Goal: Task Accomplishment & Management: Manage account settings

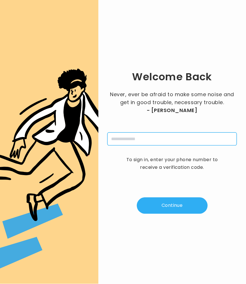
click at [149, 141] on input "tel" at bounding box center [173, 139] width 130 height 13
type input "**********"
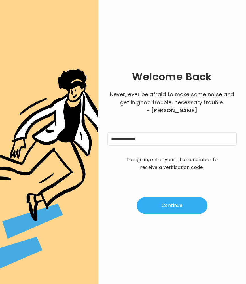
click at [168, 207] on button "Continue" at bounding box center [172, 206] width 71 height 16
type input "*"
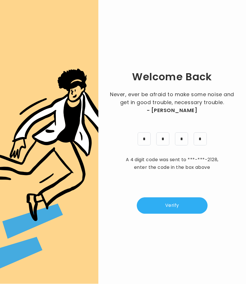
click at [150, 200] on button "Verify" at bounding box center [172, 206] width 71 height 16
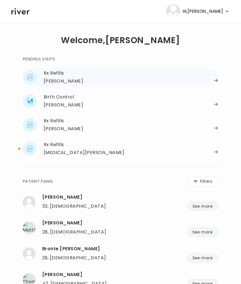
click at [213, 78] on div "Amy Vaughn" at bounding box center [131, 81] width 175 height 8
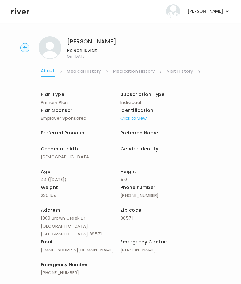
click at [181, 70] on link "Visit History" at bounding box center [180, 71] width 26 height 9
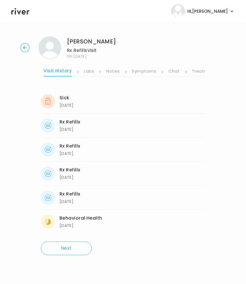
scroll to position [0, 142]
click at [119, 68] on link "Symptoms" at bounding box center [125, 71] width 24 height 9
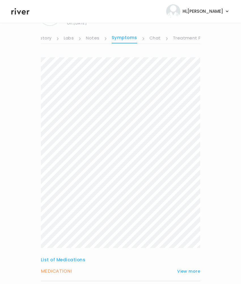
scroll to position [80, 0]
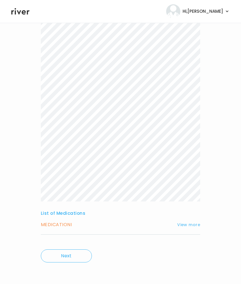
click at [193, 222] on button "View more" at bounding box center [188, 225] width 23 height 7
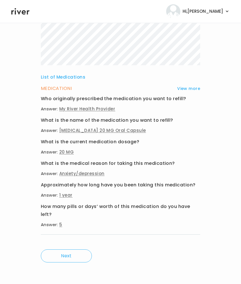
scroll to position [0, 0]
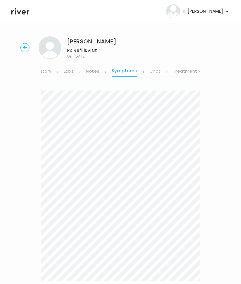
click at [43, 70] on link "Visit History" at bounding box center [38, 71] width 26 height 9
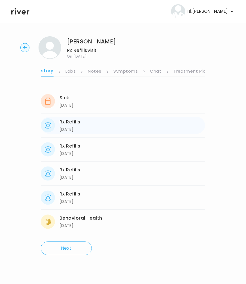
click at [78, 130] on div "05/30/2025" at bounding box center [70, 129] width 21 height 7
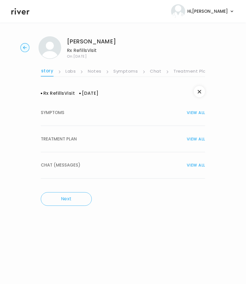
click at [68, 145] on button "TREATMENT PLAN VIEW ALL" at bounding box center [123, 139] width 165 height 26
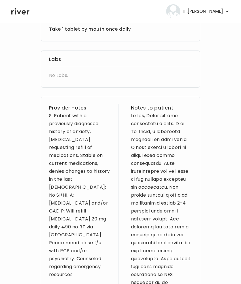
scroll to position [174, 0]
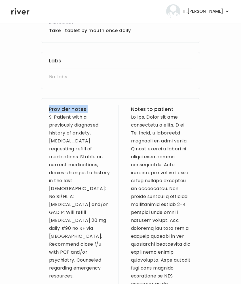
drag, startPoint x: 48, startPoint y: 118, endPoint x: 114, endPoint y: 259, distance: 155.9
copy h3 "Provider notes"
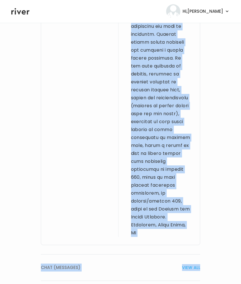
scroll to position [456, 0]
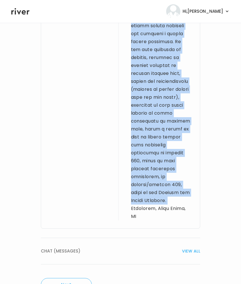
drag, startPoint x: 131, startPoint y: 116, endPoint x: 164, endPoint y: 200, distance: 90.1
click at [164, 200] on div at bounding box center [161, 26] width 61 height 390
copy div "Hi Amy, Thank you for completing a visit. I am Dr. Ramos, a physician licensed …"
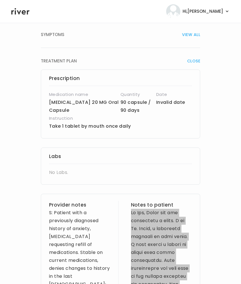
scroll to position [0, 0]
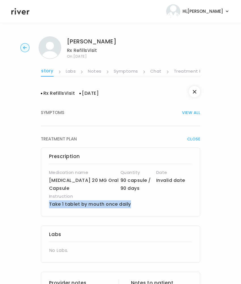
drag, startPoint x: 50, startPoint y: 204, endPoint x: 130, endPoint y: 211, distance: 80.3
click at [132, 211] on div "Prescription Medication name FLUoxetine 20 MG Oral Capsule Quantity 90 capsule …" at bounding box center [121, 182] width 160 height 69
copy p "Take 1 tablet by mouth once daily"
click at [182, 71] on link "Treatment Plan" at bounding box center [191, 71] width 35 height 9
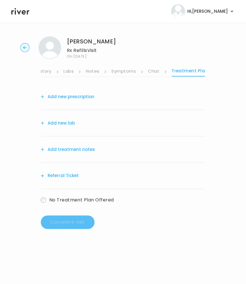
click at [120, 70] on link "Symptoms" at bounding box center [124, 71] width 24 height 9
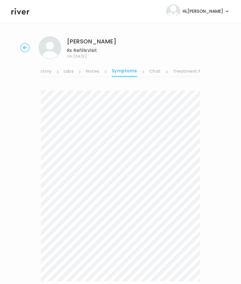
click at [26, 49] on circle "button" at bounding box center [25, 47] width 9 height 9
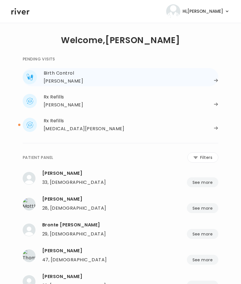
click at [66, 81] on div "Talia Revette" at bounding box center [63, 81] width 39 height 8
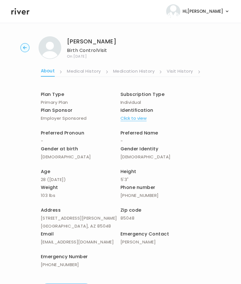
click at [190, 71] on link "Visit History" at bounding box center [180, 71] width 26 height 9
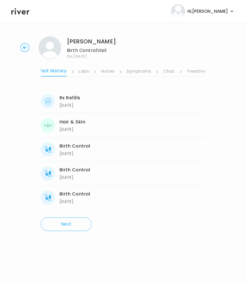
scroll to position [0, 142]
click at [120, 69] on link "Symptoms" at bounding box center [125, 71] width 24 height 9
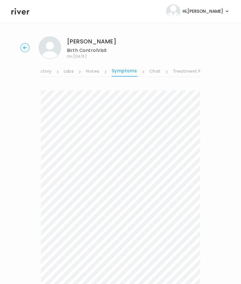
click at [98, 71] on link "Notes" at bounding box center [92, 71] width 13 height 9
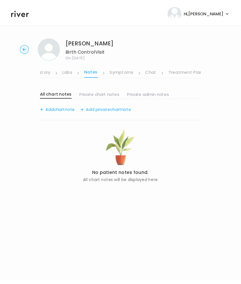
scroll to position [0, 141]
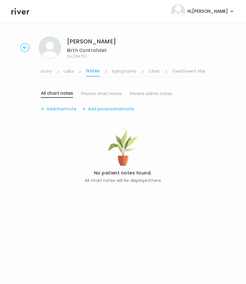
click at [98, 71] on link "Notes" at bounding box center [93, 72] width 14 height 10
click at [65, 74] on link "Labs" at bounding box center [69, 71] width 10 height 9
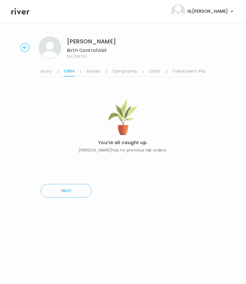
click at [42, 73] on link "Visit History" at bounding box center [39, 71] width 26 height 9
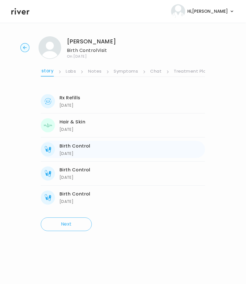
click at [67, 147] on div "Birth Control" at bounding box center [75, 146] width 31 height 8
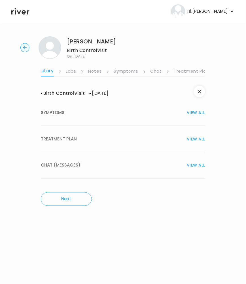
click at [67, 137] on span "TREATMENT PLAN" at bounding box center [59, 139] width 36 height 8
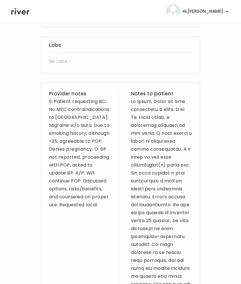
scroll to position [38, 0]
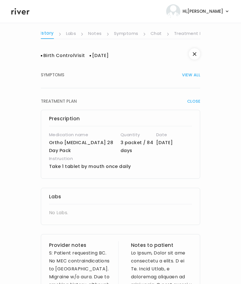
click at [186, 33] on link "Treatment Plan" at bounding box center [191, 34] width 35 height 9
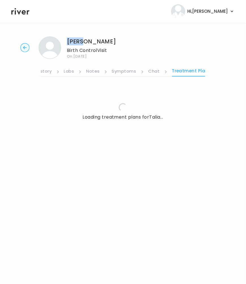
click at [186, 33] on div "Talia Revette Birth Control Visit On: 02 Oct 2025 About Medical History Medicat…" at bounding box center [123, 83] width 246 height 102
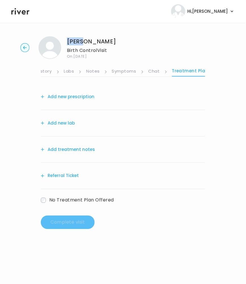
click at [158, 70] on link "Chat" at bounding box center [154, 71] width 11 height 9
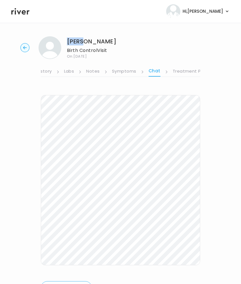
click at [177, 72] on link "Treatment Plan" at bounding box center [190, 71] width 35 height 9
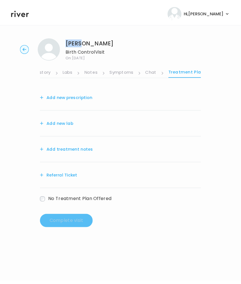
scroll to position [0, 141]
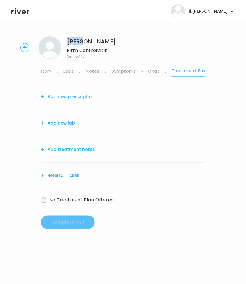
click at [149, 73] on link "Chat" at bounding box center [154, 71] width 11 height 9
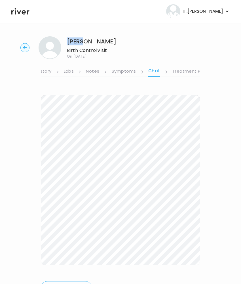
scroll to position [0, 141]
click at [116, 72] on link "Symptoms" at bounding box center [124, 71] width 24 height 9
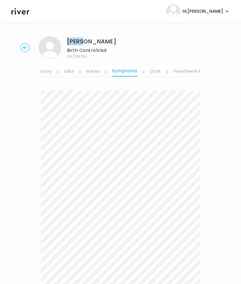
click at [24, 49] on circle "button" at bounding box center [25, 47] width 9 height 9
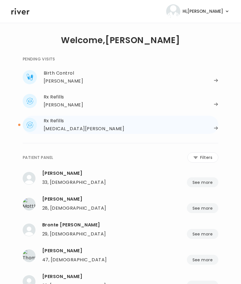
click at [66, 120] on div "Rx Refills" at bounding box center [131, 121] width 175 height 8
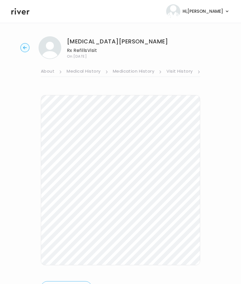
click at [181, 69] on link "Visit History" at bounding box center [180, 71] width 26 height 9
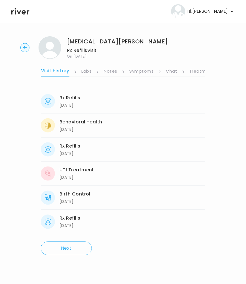
scroll to position [0, 142]
click at [150, 75] on link "Chat" at bounding box center [155, 71] width 11 height 9
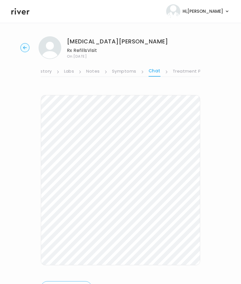
click at [129, 71] on link "Symptoms" at bounding box center [124, 71] width 24 height 9
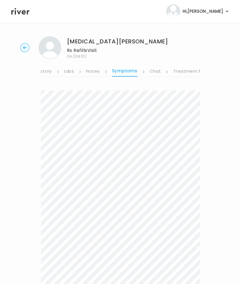
click at [192, 73] on link "Treatment Plan" at bounding box center [191, 71] width 35 height 9
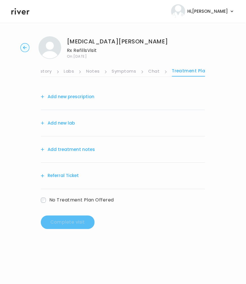
click at [76, 152] on button "Add treatment notes" at bounding box center [68, 150] width 54 height 8
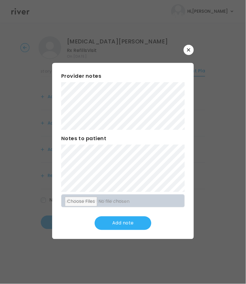
click at [189, 52] on button "button" at bounding box center [189, 50] width 10 height 10
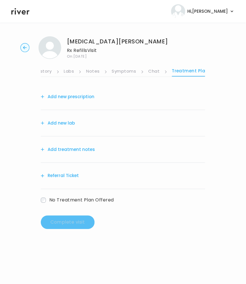
click at [77, 148] on button "Add treatment notes" at bounding box center [68, 150] width 54 height 8
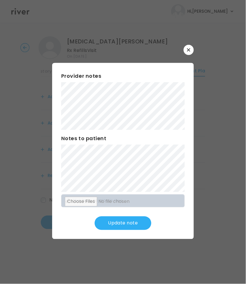
click at [134, 224] on button "Update note" at bounding box center [123, 224] width 57 height 14
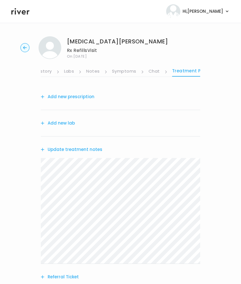
drag, startPoint x: 66, startPoint y: 123, endPoint x: 72, endPoint y: 126, distance: 6.8
click at [72, 126] on button "Add new lab" at bounding box center [58, 123] width 34 height 8
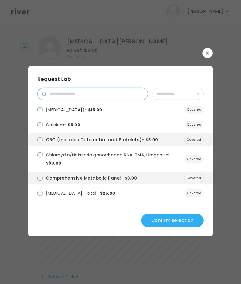
click at [60, 97] on input "search" at bounding box center [97, 94] width 102 height 12
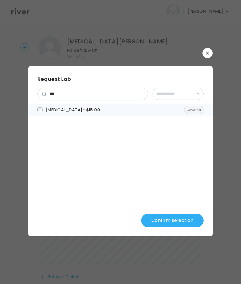
click at [52, 112] on span "Hemoglobin A1c - $15.00" at bounding box center [73, 110] width 54 height 6
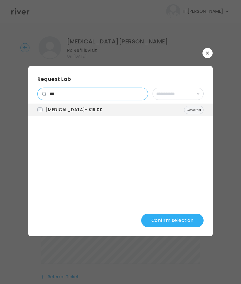
drag, startPoint x: 62, startPoint y: 91, endPoint x: 37, endPoint y: 91, distance: 24.7
click at [37, 91] on div "**********" at bounding box center [120, 151] width 185 height 170
drag, startPoint x: 56, startPoint y: 95, endPoint x: 34, endPoint y: 92, distance: 22.1
click at [34, 92] on div "**********" at bounding box center [120, 151] width 185 height 170
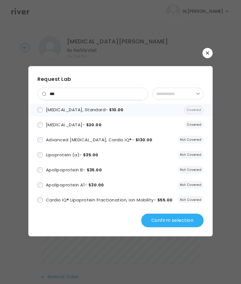
click at [68, 111] on span "Lipid Panel, Standard - $10.00" at bounding box center [85, 110] width 78 height 6
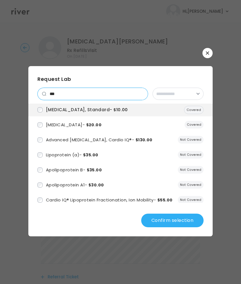
drag, startPoint x: 57, startPoint y: 93, endPoint x: 44, endPoint y: 91, distance: 13.7
click at [44, 91] on div "***" at bounding box center [92, 94] width 111 height 12
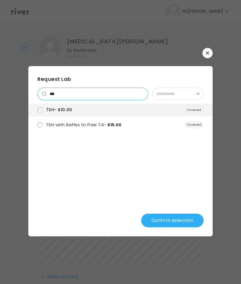
drag, startPoint x: 57, startPoint y: 95, endPoint x: 1, endPoint y: 91, distance: 55.8
click at [7, 93] on div "**********" at bounding box center [120, 142] width 241 height 284
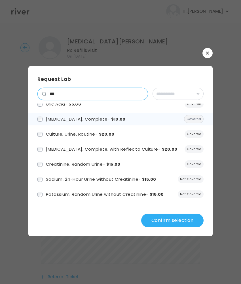
scroll to position [7, 0]
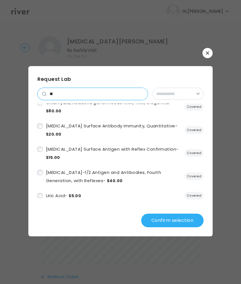
type input "*"
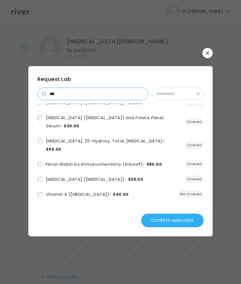
scroll to position [0, 0]
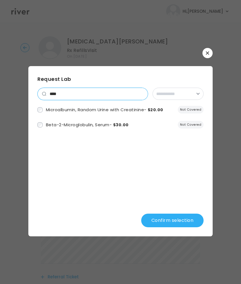
type input "****"
click at [71, 91] on input "****" at bounding box center [97, 94] width 102 height 12
drag, startPoint x: 71, startPoint y: 91, endPoint x: 55, endPoint y: 92, distance: 16.2
click at [51, 91] on input "****" at bounding box center [97, 94] width 102 height 12
click at [143, 94] on input "****" at bounding box center [97, 94] width 102 height 12
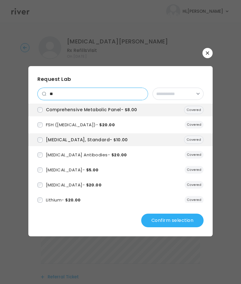
type input "**"
click at [172, 227] on button "Confirm selection" at bounding box center [172, 221] width 62 height 14
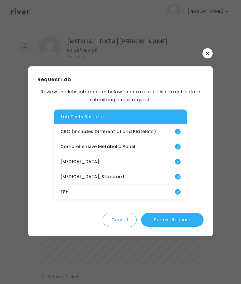
click at [184, 222] on button "Submit Request" at bounding box center [172, 220] width 62 height 14
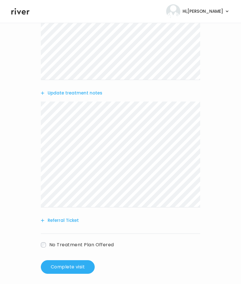
scroll to position [197, 0]
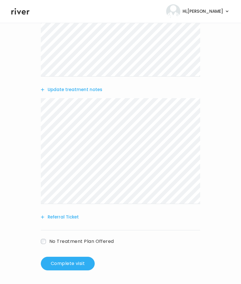
click at [62, 90] on button "Update treatment notes" at bounding box center [72, 90] width 62 height 8
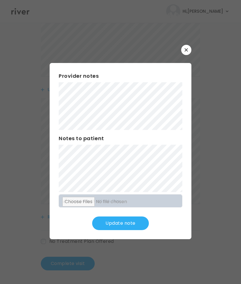
click at [127, 230] on button "Update note" at bounding box center [120, 224] width 57 height 14
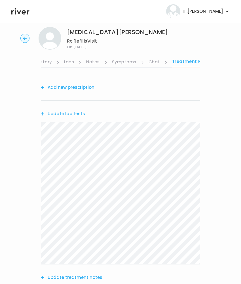
scroll to position [0, 0]
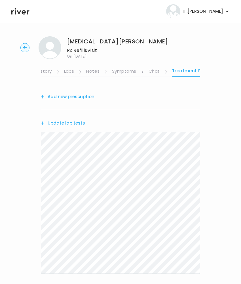
click at [65, 96] on button "Add new prescription" at bounding box center [68, 97] width 54 height 8
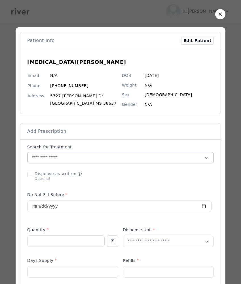
click at [35, 159] on input "text" at bounding box center [116, 157] width 177 height 11
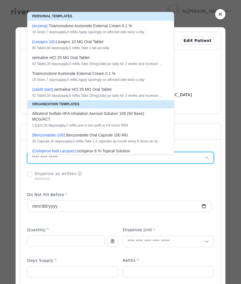
paste input "**********"
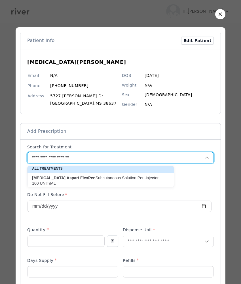
scroll to position [3, 0]
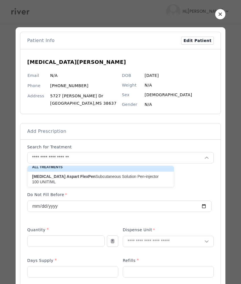
click at [98, 177] on p "Insulin Aspart FlexPen Subcutaneous Solution Pen-injector 100 UNIT/ML" at bounding box center [97, 179] width 131 height 11
type input "**********"
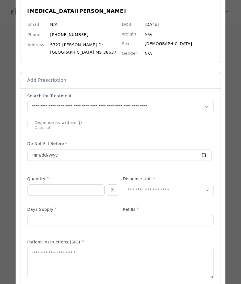
scroll to position [51, 0]
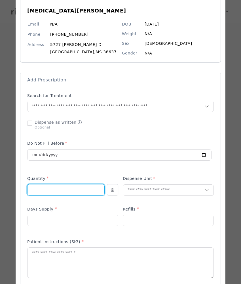
click at [55, 190] on input "number" at bounding box center [66, 190] width 77 height 11
type input "*"
click at [159, 191] on input "text" at bounding box center [164, 190] width 82 height 11
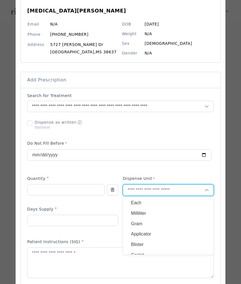
click at [142, 214] on p "Milliliter" at bounding box center [168, 214] width 75 height 8
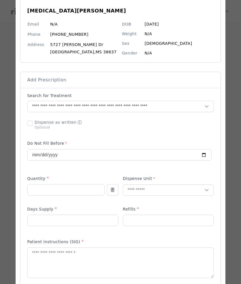
click at [57, 228] on p at bounding box center [72, 230] width 91 height 6
click at [58, 225] on input "number" at bounding box center [73, 220] width 91 height 11
type input "**"
click at [139, 220] on input "number" at bounding box center [168, 220] width 91 height 11
type input "*"
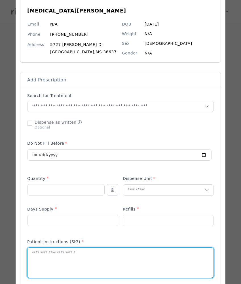
click at [45, 260] on textarea at bounding box center [121, 263] width 186 height 30
type textarea "**********"
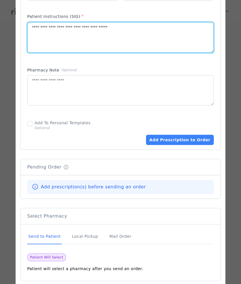
scroll to position [308, 0]
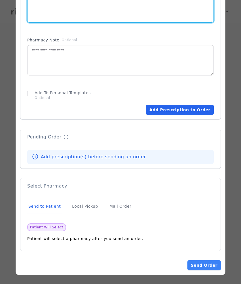
click at [181, 105] on button "Add Prescription to Order" at bounding box center [180, 110] width 68 height 10
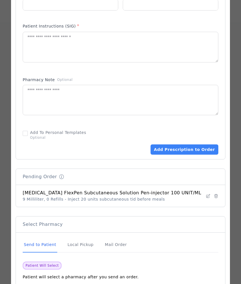
scroll to position [307, 0]
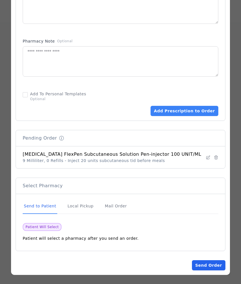
click at [195, 268] on button "Send Order" at bounding box center [209, 265] width 34 height 10
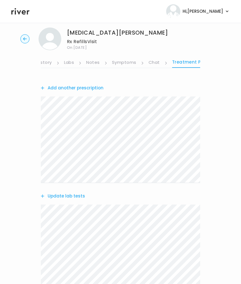
scroll to position [0, 0]
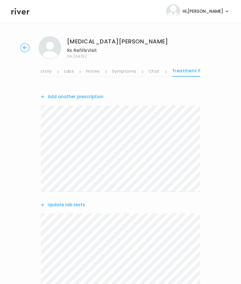
click at [189, 72] on link "Treatment Plan" at bounding box center [190, 72] width 37 height 10
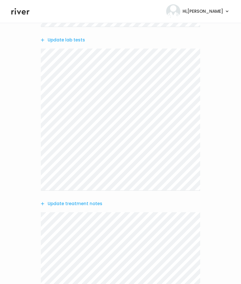
scroll to position [279, 0]
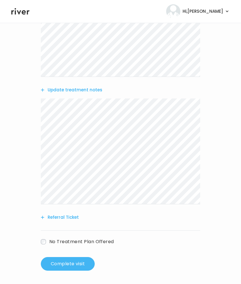
click at [64, 263] on button "Complete visit" at bounding box center [68, 264] width 54 height 14
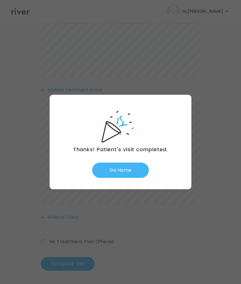
click at [123, 170] on button "Go Home" at bounding box center [120, 170] width 57 height 15
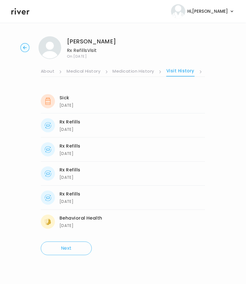
click at [193, 69] on link "Visit History" at bounding box center [181, 72] width 28 height 10
click at [129, 72] on link "Symptoms" at bounding box center [125, 71] width 24 height 9
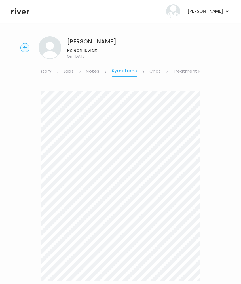
click at [190, 71] on link "Treatment Plan" at bounding box center [190, 71] width 35 height 9
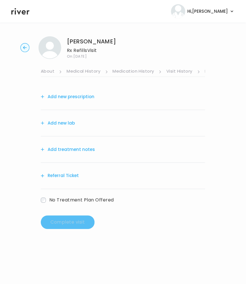
click at [71, 150] on button "Add treatment notes" at bounding box center [68, 150] width 54 height 8
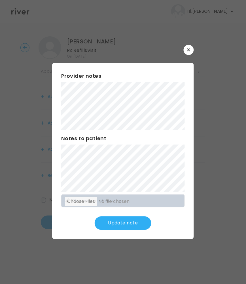
drag, startPoint x: 112, startPoint y: 222, endPoint x: 112, endPoint y: 206, distance: 15.6
click at [112, 222] on button "Update note" at bounding box center [123, 224] width 57 height 14
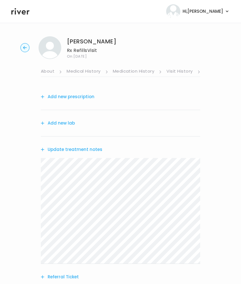
click at [63, 93] on button "Add new prescription" at bounding box center [68, 97] width 54 height 8
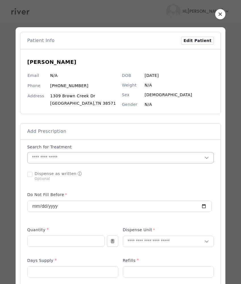
click at [39, 156] on input "text" at bounding box center [116, 157] width 177 height 11
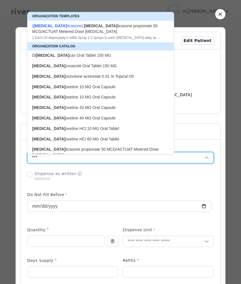
click at [55, 110] on p "FLU oxetine 20 MG Oral Capsule" at bounding box center [97, 107] width 131 height 5
type input "**********"
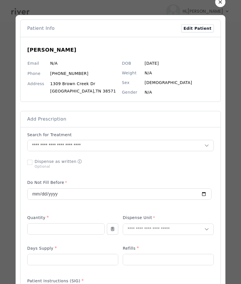
scroll to position [24, 0]
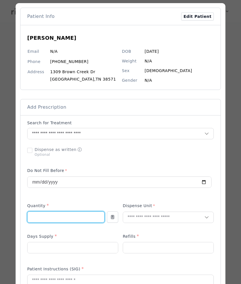
click at [41, 220] on input "number" at bounding box center [66, 217] width 77 height 11
type input "**"
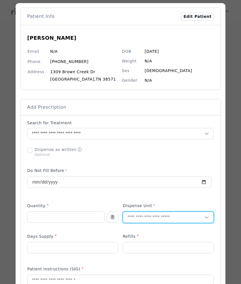
click at [139, 215] on input "text" at bounding box center [164, 217] width 82 height 11
type input "***"
click at [143, 241] on p "Capsule" at bounding box center [168, 241] width 75 height 8
click at [41, 252] on input "number" at bounding box center [73, 248] width 91 height 11
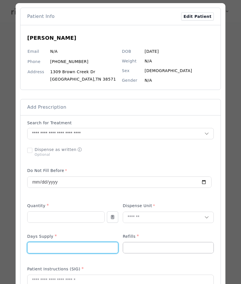
type input "**"
click at [143, 247] on input "number" at bounding box center [168, 248] width 91 height 11
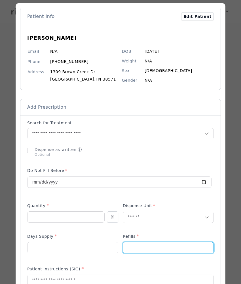
type input "*"
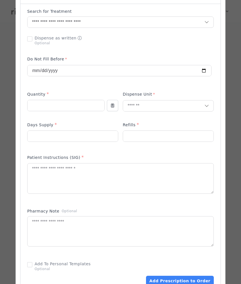
scroll to position [137, 0]
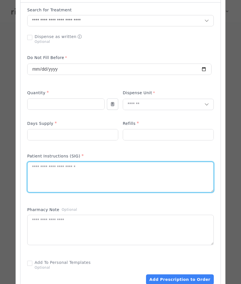
click at [34, 170] on textarea at bounding box center [121, 177] width 186 height 30
paste input "number"
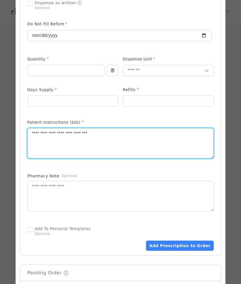
scroll to position [293, 0]
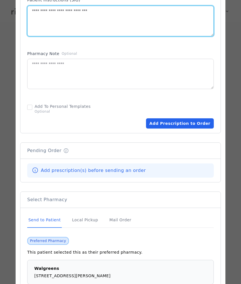
type textarea "**********"
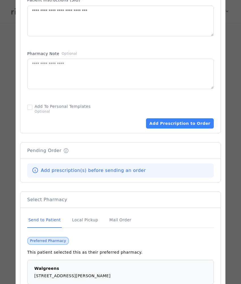
drag, startPoint x: 180, startPoint y: 126, endPoint x: 176, endPoint y: 131, distance: 6.6
click at [180, 126] on button "Add Prescription to Order" at bounding box center [180, 123] width 68 height 10
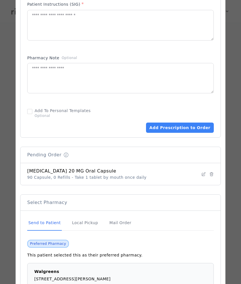
scroll to position [289, 0]
click at [118, 224] on div "Mail Order" at bounding box center [120, 223] width 24 height 15
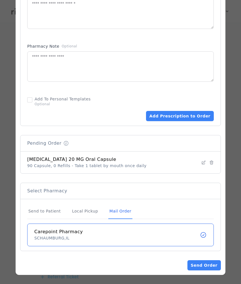
scroll to position [302, 0]
click at [208, 265] on button "Send Order" at bounding box center [205, 265] width 34 height 10
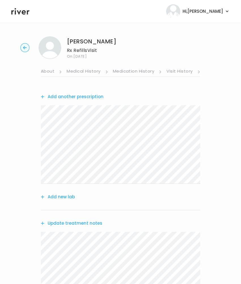
scroll to position [134, 0]
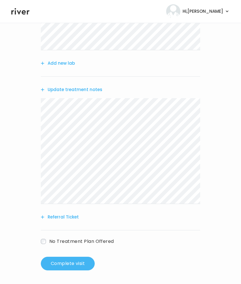
click at [62, 268] on button "Complete visit" at bounding box center [68, 264] width 54 height 14
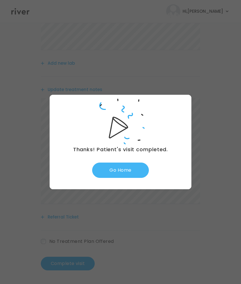
click at [119, 166] on button "Go Home" at bounding box center [120, 170] width 57 height 15
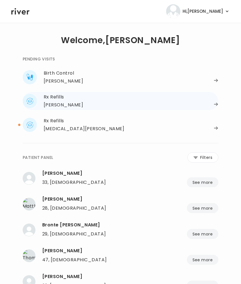
click at [59, 104] on div "[PERSON_NAME]" at bounding box center [63, 105] width 39 height 8
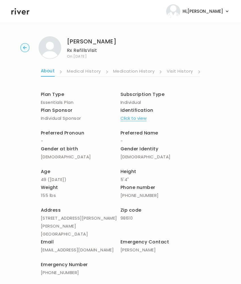
click at [25, 47] on icon "button" at bounding box center [25, 47] width 4 height 3
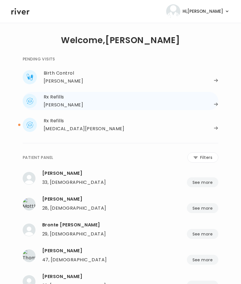
click at [50, 105] on div "[PERSON_NAME]" at bounding box center [63, 105] width 39 height 8
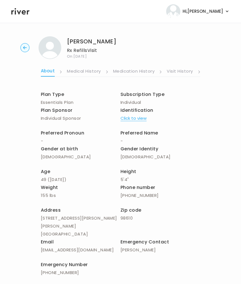
click at [181, 72] on link "Visit History" at bounding box center [180, 71] width 26 height 9
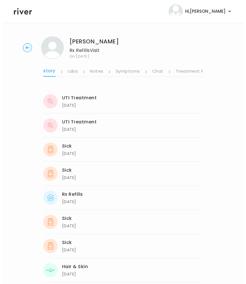
scroll to position [0, 147]
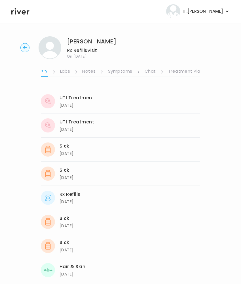
click at [121, 72] on link "Symptoms" at bounding box center [120, 71] width 24 height 9
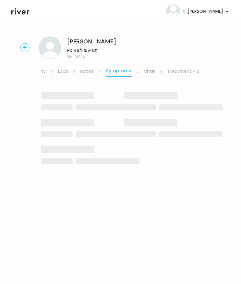
scroll to position [0, 141]
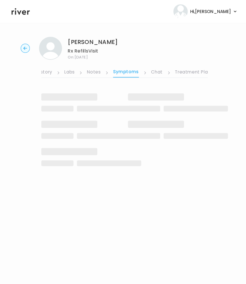
click at [121, 72] on link "Symptoms" at bounding box center [125, 72] width 26 height 10
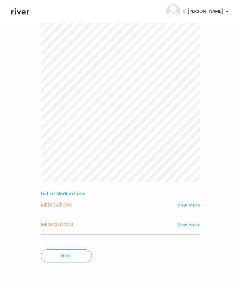
scroll to position [159, 0]
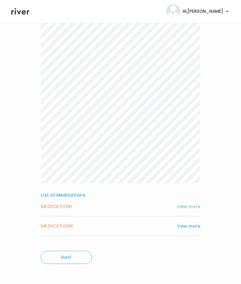
click at [186, 205] on button "View more" at bounding box center [188, 206] width 23 height 7
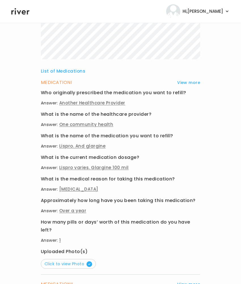
scroll to position [343, 0]
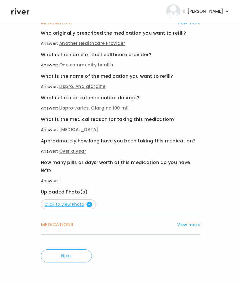
click at [69, 202] on span "Click to view Photo" at bounding box center [69, 205] width 48 height 6
click at [66, 222] on h3 "MEDICATION II" at bounding box center [57, 225] width 32 height 8
click at [64, 223] on h3 "MEDICATION II" at bounding box center [57, 225] width 32 height 8
click at [192, 219] on div "MEDICATION II View more Who originally prescribed the medication you want to re…" at bounding box center [121, 225] width 160 height 20
click at [193, 226] on button "View more" at bounding box center [188, 225] width 23 height 7
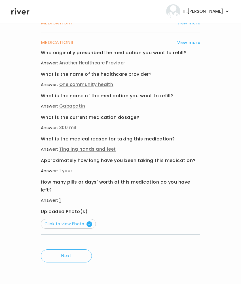
click at [59, 223] on span "Click to view Photo" at bounding box center [69, 224] width 48 height 6
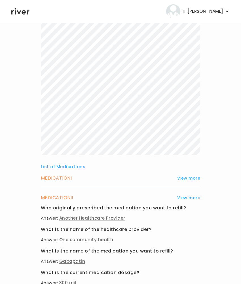
scroll to position [217, 0]
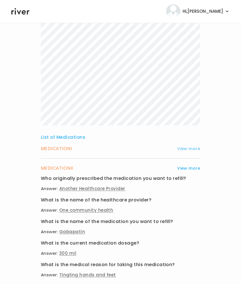
click at [193, 148] on button "View more" at bounding box center [188, 148] width 23 height 7
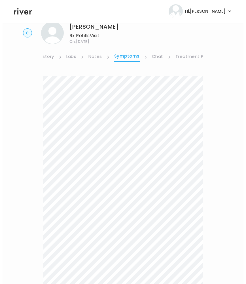
scroll to position [0, 0]
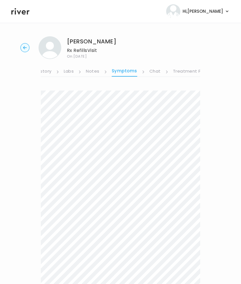
click at [97, 73] on link "Notes" at bounding box center [92, 71] width 13 height 9
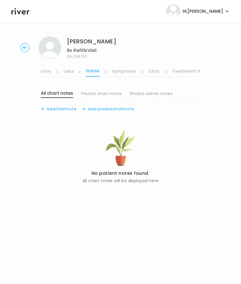
scroll to position [0, 141]
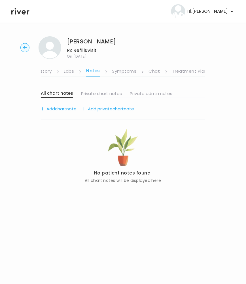
click at [72, 72] on link "Labs" at bounding box center [69, 71] width 10 height 9
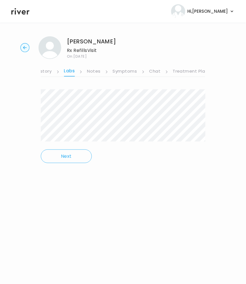
click at [45, 73] on link "Visit History" at bounding box center [39, 71] width 26 height 9
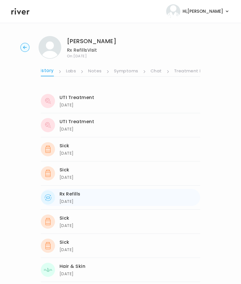
scroll to position [1, 0]
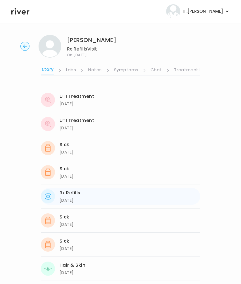
click at [78, 194] on div "Rx Refills" at bounding box center [70, 193] width 21 height 8
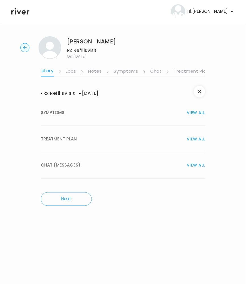
click at [74, 135] on span "TREATMENT PLAN" at bounding box center [59, 139] width 36 height 8
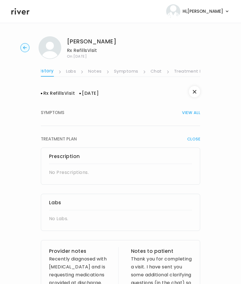
click at [131, 71] on link "Symptoms" at bounding box center [126, 71] width 24 height 9
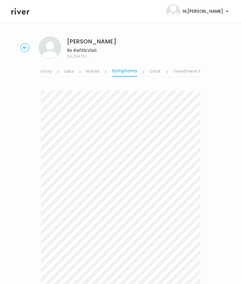
click at [95, 70] on link "Notes" at bounding box center [92, 71] width 13 height 9
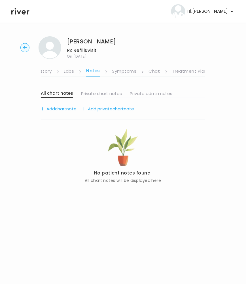
click at [158, 68] on link "Chat" at bounding box center [154, 71] width 11 height 9
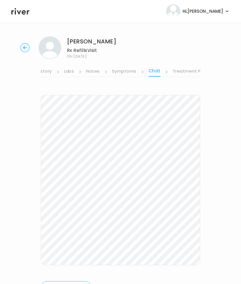
drag, startPoint x: 123, startPoint y: 69, endPoint x: 114, endPoint y: 72, distance: 10.1
click at [124, 69] on link "Symptoms" at bounding box center [124, 71] width 24 height 9
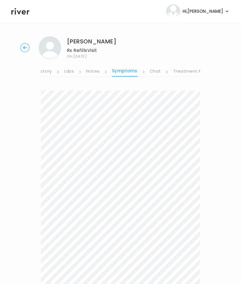
click at [68, 71] on link "Labs" at bounding box center [69, 71] width 10 height 9
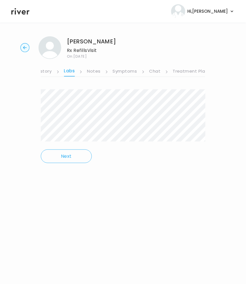
click at [153, 72] on link "Chat" at bounding box center [155, 71] width 11 height 9
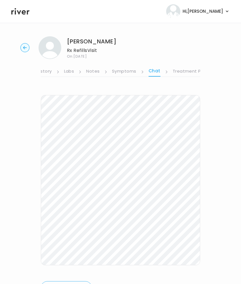
click at [122, 74] on link "Symptoms" at bounding box center [124, 71] width 24 height 9
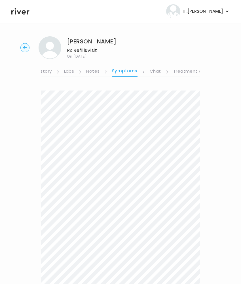
click at [122, 74] on link "Symptoms" at bounding box center [125, 72] width 26 height 10
click at [155, 72] on link "Chat" at bounding box center [155, 71] width 11 height 9
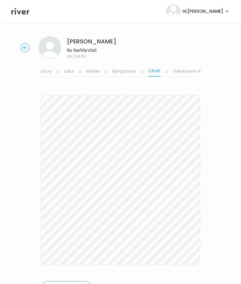
click at [23, 46] on circle "button" at bounding box center [25, 47] width 9 height 9
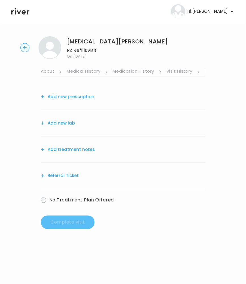
click at [148, 74] on link "Medication History" at bounding box center [134, 71] width 42 height 9
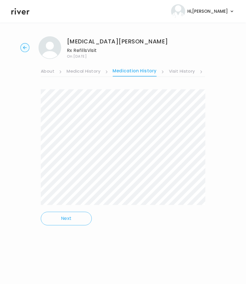
click at [181, 72] on link "Visit History" at bounding box center [182, 71] width 26 height 9
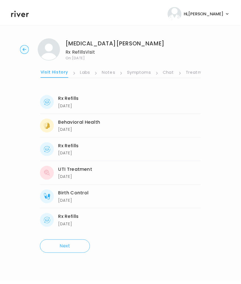
scroll to position [0, 128]
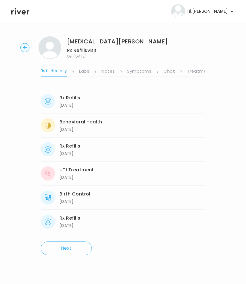
click at [85, 72] on link "Labs" at bounding box center [85, 71] width 10 height 9
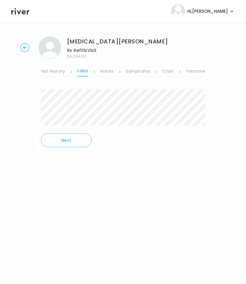
click at [60, 71] on link "Visit History" at bounding box center [52, 71] width 26 height 9
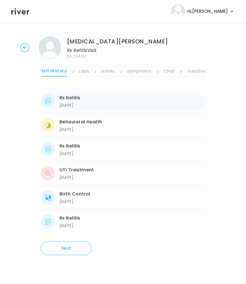
click at [65, 106] on div "04/15/2025" at bounding box center [70, 105] width 21 height 7
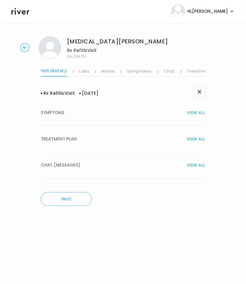
click at [66, 138] on span "TREATMENT PLAN" at bounding box center [59, 139] width 36 height 8
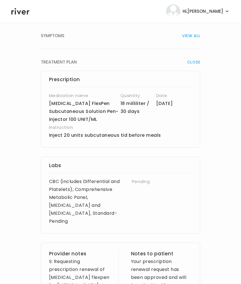
scroll to position [77, 0]
click at [106, 107] on p "Insulin Aspart FlexPen Subcutaneous Solution Pen-injector 100 UNIT/ML" at bounding box center [85, 111] width 72 height 24
drag, startPoint x: 47, startPoint y: 103, endPoint x: 103, endPoint y: 103, distance: 55.9
click at [103, 103] on div "Prescription Medication name Insulin Aspart FlexPen Subcutaneous Solution Pen-i…" at bounding box center [121, 108] width 160 height 77
copy p "Insulin Aspart FlexPen"
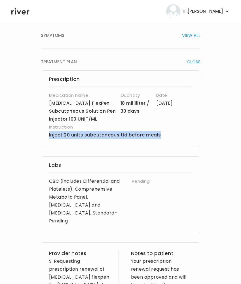
drag, startPoint x: 47, startPoint y: 135, endPoint x: 137, endPoint y: 139, distance: 89.9
click at [166, 133] on div "Prescription Medication name Insulin Aspart FlexPen Subcutaneous Solution Pen-i…" at bounding box center [121, 108] width 160 height 77
copy p "Inject 20 units subcutaneous tid before meals"
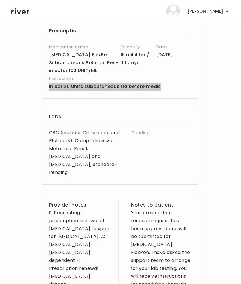
scroll to position [0, 0]
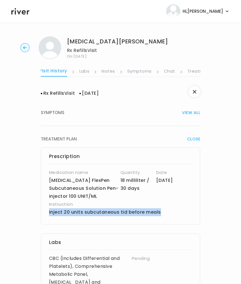
click at [138, 72] on link "Symptoms" at bounding box center [140, 71] width 24 height 9
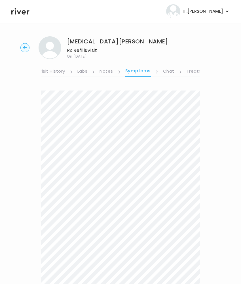
click at [193, 71] on link "Treatment Plan" at bounding box center [204, 71] width 35 height 9
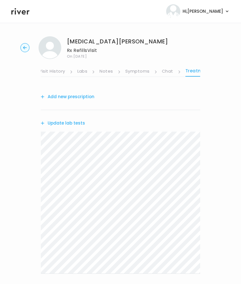
click at [12, 13] on icon at bounding box center [20, 11] width 18 height 7
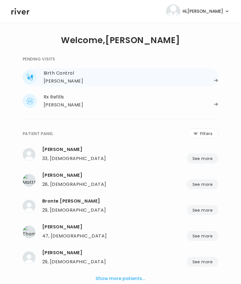
click at [53, 81] on div "Talia Revette" at bounding box center [63, 81] width 39 height 8
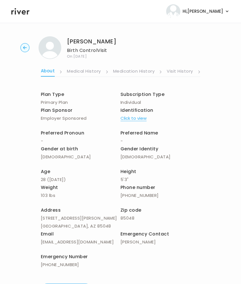
click at [175, 70] on link "Visit History" at bounding box center [180, 71] width 26 height 9
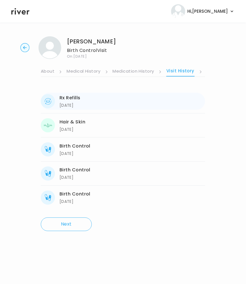
click at [74, 99] on div "Rx Refills" at bounding box center [70, 98] width 21 height 8
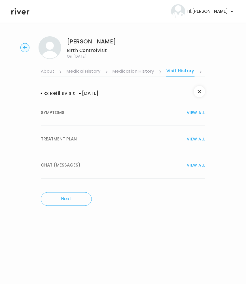
click at [59, 136] on span "TREATMENT PLAN" at bounding box center [59, 139] width 36 height 8
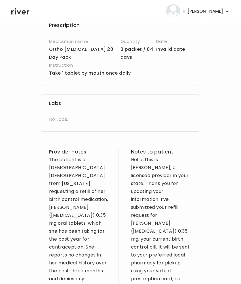
scroll to position [193, 0]
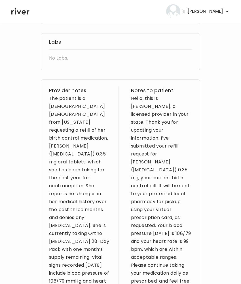
click at [154, 101] on div "Hello, this is Brittney Afram, a licensed provider in your state. Thank you for…" at bounding box center [161, 202] width 61 height 215
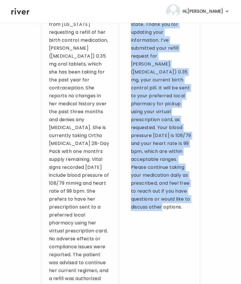
scroll to position [300, 0]
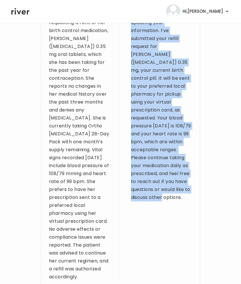
drag, startPoint x: 131, startPoint y: 100, endPoint x: 189, endPoint y: 179, distance: 98.3
click at [189, 179] on div "Hello, this is Brittney Afram, a licensed provider in your state. Thank you for…" at bounding box center [161, 94] width 61 height 215
copy div "Hello, this is Brittney Afram, a licensed provider in your state. Thank you for…"
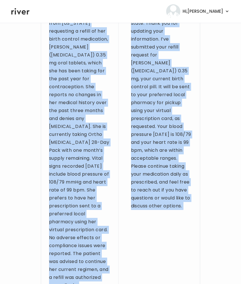
scroll to position [351, 0]
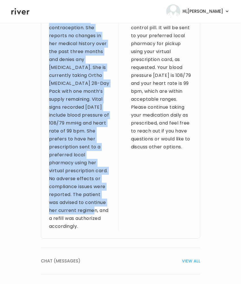
drag, startPoint x: 48, startPoint y: 128, endPoint x: 108, endPoint y: 195, distance: 89.9
click at [108, 195] on div "Provider notes The patient is a 26-year-old female from Arizona requesting a re…" at bounding box center [121, 79] width 160 height 317
copy div "The patient is a 26-year-old female from Arizona requesting a refill of her bir…"
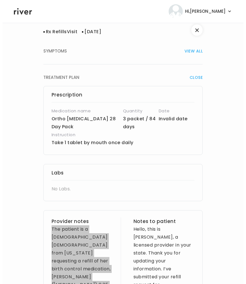
scroll to position [0, 0]
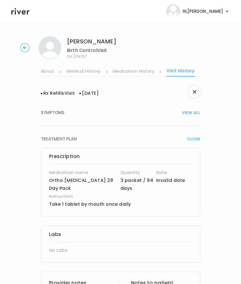
drag, startPoint x: 153, startPoint y: 80, endPoint x: 161, endPoint y: 77, distance: 8.3
click at [140, 72] on link "Medication History" at bounding box center [134, 71] width 42 height 9
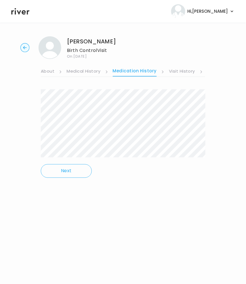
click at [183, 74] on link "Visit History" at bounding box center [182, 71] width 26 height 9
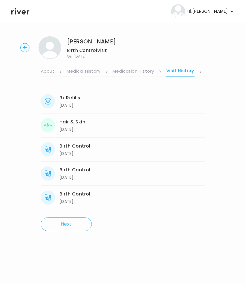
click at [145, 72] on link "Medication History" at bounding box center [134, 71] width 42 height 9
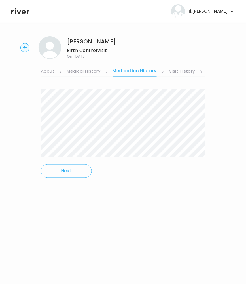
click at [189, 73] on link "Visit History" at bounding box center [182, 71] width 26 height 9
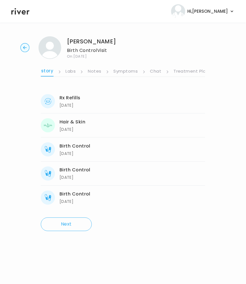
scroll to position [0, 142]
click at [130, 67] on link "Symptoms" at bounding box center [125, 71] width 24 height 9
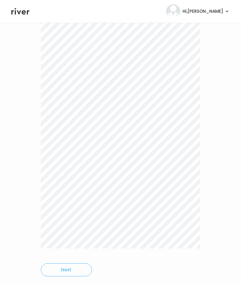
scroll to position [526, 0]
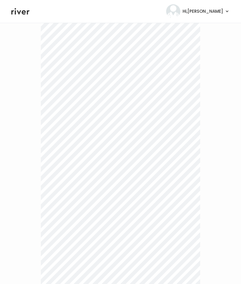
scroll to position [0, 0]
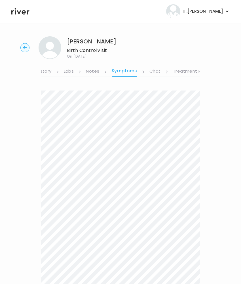
click at [180, 69] on link "Treatment Plan" at bounding box center [190, 71] width 35 height 9
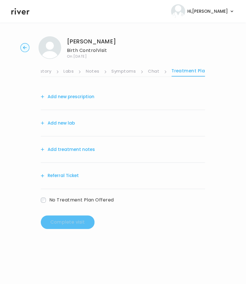
click at [129, 71] on link "Symptoms" at bounding box center [124, 71] width 24 height 9
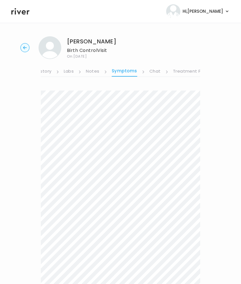
click at [154, 73] on link "Chat" at bounding box center [155, 71] width 11 height 9
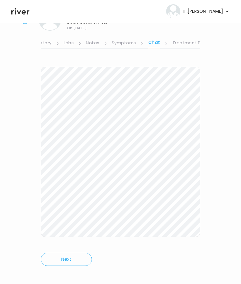
scroll to position [32, 0]
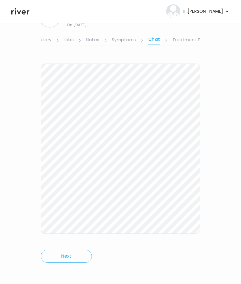
click at [116, 42] on link "Symptoms" at bounding box center [124, 40] width 24 height 9
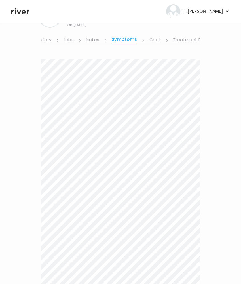
click at [86, 43] on ul "About Medical History Medication History Visit History Labs Notes Symptoms Chat…" at bounding box center [121, 37] width 160 height 18
click at [92, 41] on link "Notes" at bounding box center [92, 40] width 13 height 9
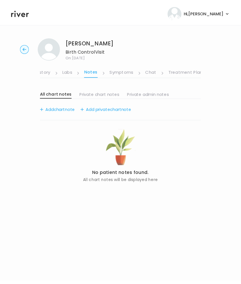
scroll to position [0, 141]
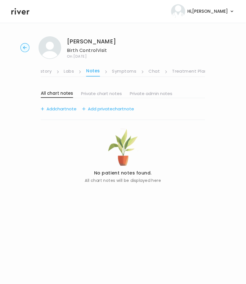
click at [70, 72] on link "Labs" at bounding box center [69, 71] width 10 height 9
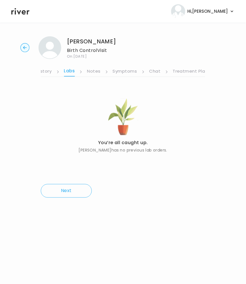
click at [195, 72] on link "Treatment Plan" at bounding box center [190, 71] width 35 height 9
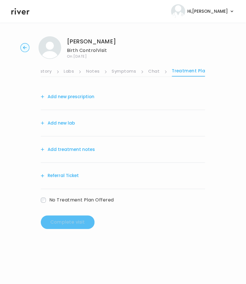
click at [51, 72] on link "Visit History" at bounding box center [39, 71] width 26 height 9
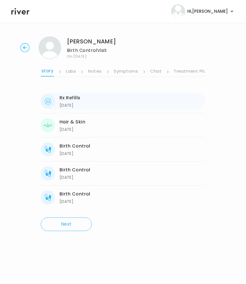
click at [80, 99] on div "Rx Refills" at bounding box center [70, 98] width 21 height 8
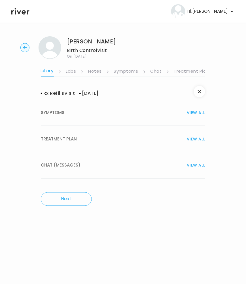
click at [71, 140] on span "TREATMENT PLAN" at bounding box center [59, 139] width 36 height 8
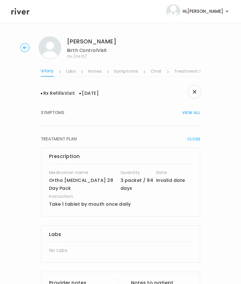
click at [56, 180] on p "Ortho MICRONOR 28 Day Pack" at bounding box center [85, 185] width 72 height 16
drag, startPoint x: 49, startPoint y: 181, endPoint x: 107, endPoint y: 183, distance: 58.5
click at [108, 183] on p "Ortho MICRONOR 28 Day Pack" at bounding box center [85, 185] width 72 height 16
copy p "Ortho MICRONOR 28 Day"
drag, startPoint x: 133, startPoint y: 204, endPoint x: 46, endPoint y: 202, distance: 87.2
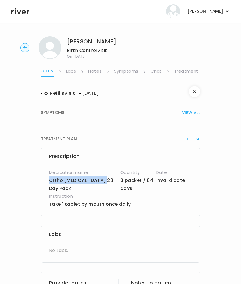
click at [46, 202] on div "Prescription Medication name Ortho MICRONOR 28 Day Pack Quantity 3 packet / 84 …" at bounding box center [121, 182] width 160 height 69
copy p "Take 1 tablet by mouth once daily"
click at [26, 49] on circle "button" at bounding box center [25, 47] width 9 height 9
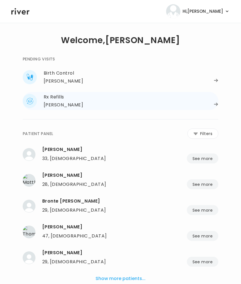
click at [72, 96] on div "Rx Refills" at bounding box center [131, 97] width 175 height 8
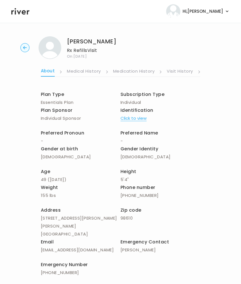
click at [182, 72] on link "Visit History" at bounding box center [180, 71] width 26 height 9
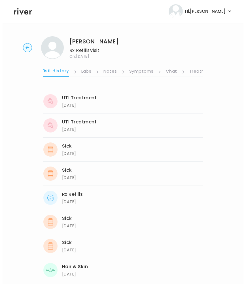
scroll to position [0, 142]
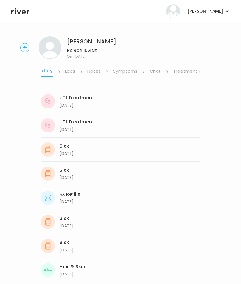
click at [123, 70] on link "Symptoms" at bounding box center [125, 71] width 24 height 9
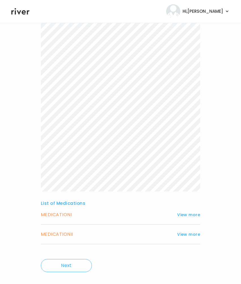
scroll to position [161, 0]
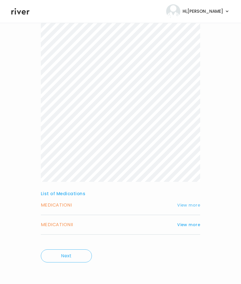
click at [186, 205] on button "View more" at bounding box center [188, 205] width 23 height 7
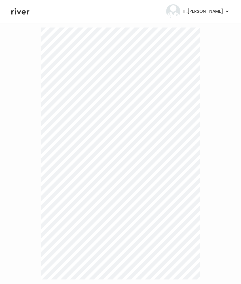
scroll to position [0, 0]
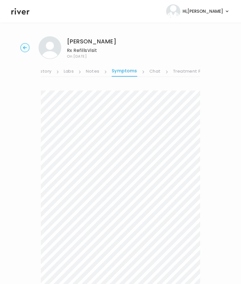
click at [26, 46] on circle "button" at bounding box center [25, 47] width 9 height 9
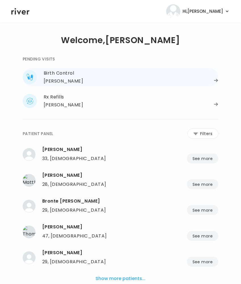
click at [55, 80] on div "[PERSON_NAME]" at bounding box center [63, 81] width 39 height 8
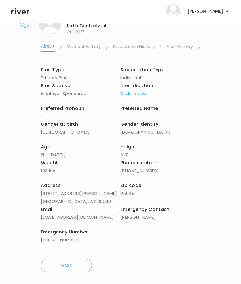
scroll to position [26, 0]
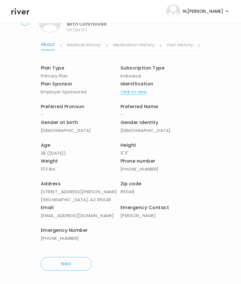
click at [138, 44] on link "Medication History" at bounding box center [134, 45] width 42 height 9
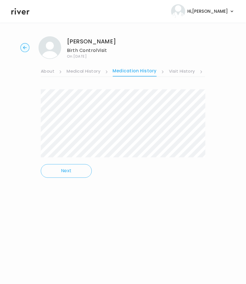
click at [193, 70] on link "Visit History" at bounding box center [182, 71] width 26 height 9
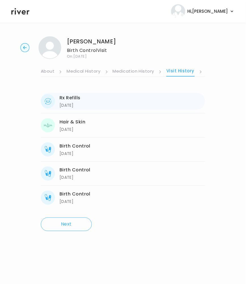
click at [74, 105] on div "05/21/2025" at bounding box center [70, 105] width 21 height 7
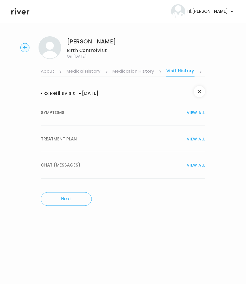
click at [194, 114] on span "VIEW ALL" at bounding box center [196, 113] width 18 height 8
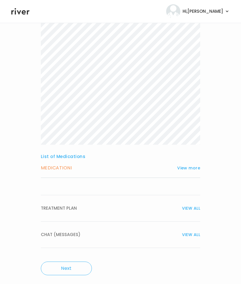
scroll to position [188, 0]
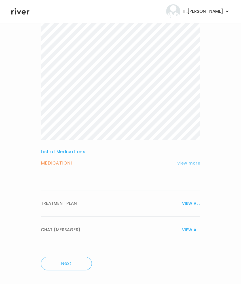
click at [189, 162] on button "View more" at bounding box center [188, 163] width 23 height 7
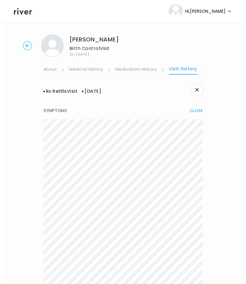
scroll to position [0, 0]
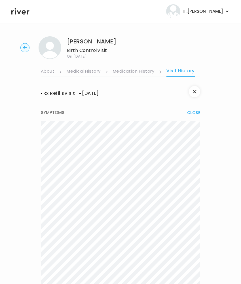
click at [147, 71] on link "Medication History" at bounding box center [134, 71] width 42 height 9
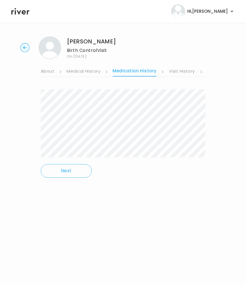
click at [195, 71] on li "Visit History" at bounding box center [186, 72] width 34 height 10
click at [188, 72] on link "Visit History" at bounding box center [182, 71] width 26 height 9
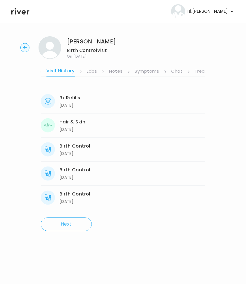
scroll to position [0, 142]
click at [191, 71] on link "Treatment Plan" at bounding box center [191, 71] width 35 height 9
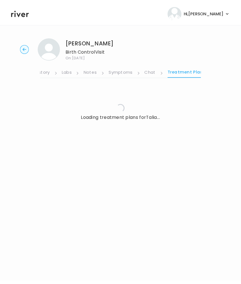
scroll to position [0, 141]
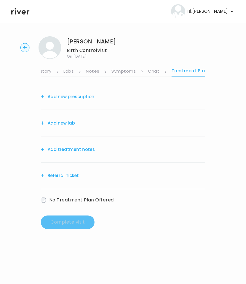
click at [72, 151] on button "Add treatment notes" at bounding box center [68, 150] width 54 height 8
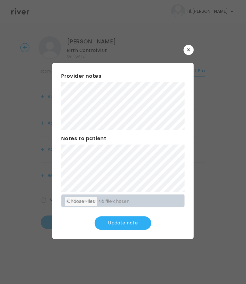
click at [111, 222] on button "Update note" at bounding box center [123, 224] width 57 height 14
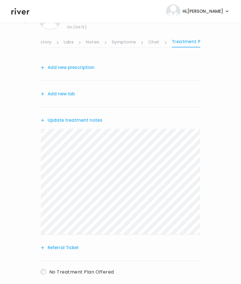
scroll to position [60, 0]
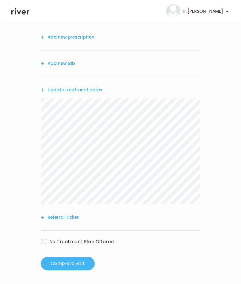
click at [82, 259] on button "Complete visit" at bounding box center [68, 264] width 54 height 14
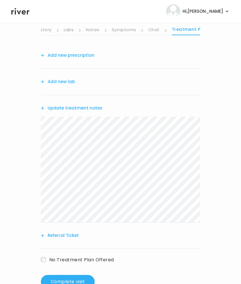
scroll to position [0, 0]
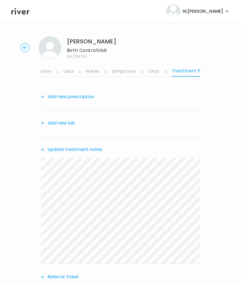
click at [79, 149] on button "Update treatment notes" at bounding box center [72, 150] width 62 height 8
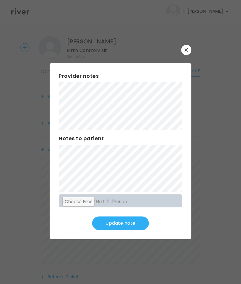
click at [112, 225] on button "Update note" at bounding box center [120, 224] width 57 height 14
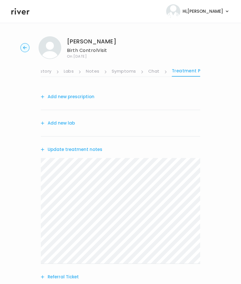
click at [72, 96] on button "Add new prescription" at bounding box center [68, 97] width 54 height 8
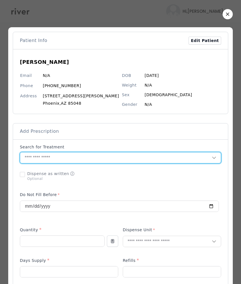
click at [44, 160] on input "text" at bounding box center [116, 157] width 192 height 11
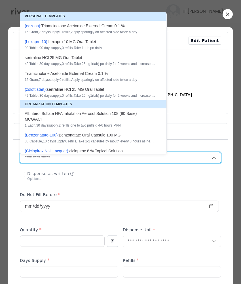
paste input "**********"
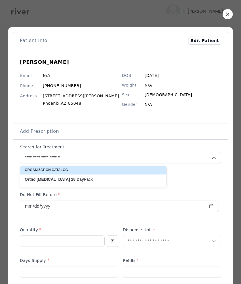
click at [71, 177] on strong "28" at bounding box center [73, 179] width 5 height 5
type input "**********"
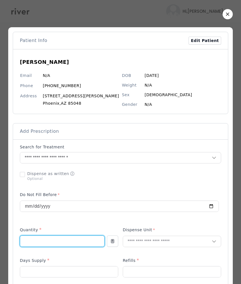
click at [43, 243] on input "number" at bounding box center [62, 241] width 84 height 11
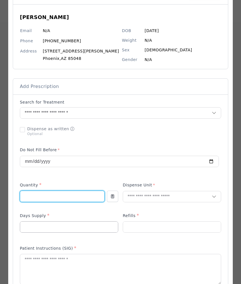
scroll to position [61, 0]
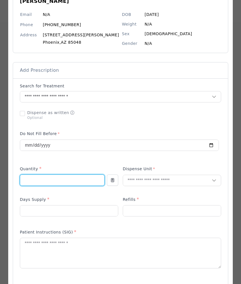
drag, startPoint x: 38, startPoint y: 180, endPoint x: 0, endPoint y: 174, distance: 38.2
click at [3, 176] on div "​" at bounding box center [120, 234] width 241 height 591
type input "*"
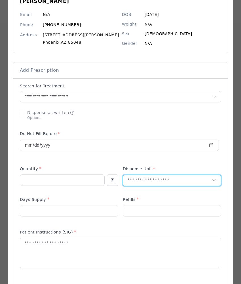
click at [160, 183] on input "text" at bounding box center [167, 180] width 89 height 11
type input "**"
click at [161, 194] on p "Packet" at bounding box center [161, 193] width 75 height 8
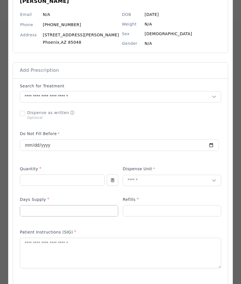
click at [54, 214] on input "number" at bounding box center [69, 211] width 98 height 11
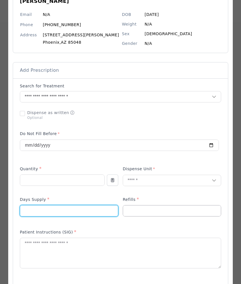
type input "**"
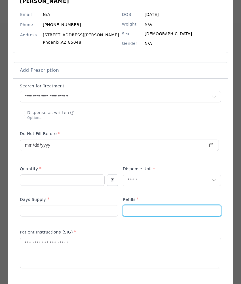
click at [171, 214] on input "number" at bounding box center [172, 211] width 98 height 11
type input "*"
click at [52, 256] on textarea at bounding box center [120, 253] width 201 height 30
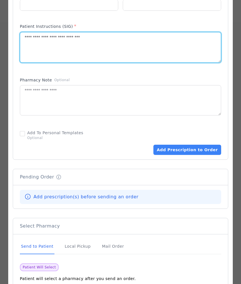
scroll to position [308, 0]
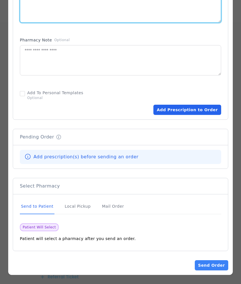
type textarea "**********"
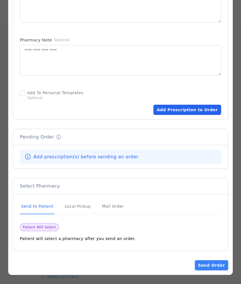
click at [169, 112] on button "Add Prescription to Order" at bounding box center [188, 110] width 68 height 10
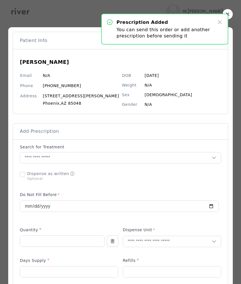
scroll to position [307, 0]
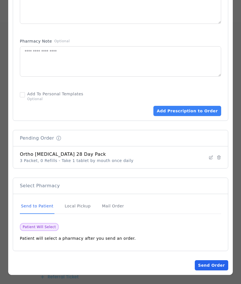
click at [208, 269] on button "Send Order" at bounding box center [212, 265] width 34 height 10
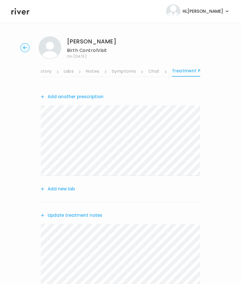
scroll to position [126, 0]
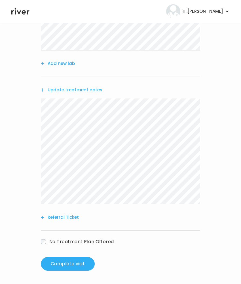
drag, startPoint x: 80, startPoint y: 257, endPoint x: 140, endPoint y: 252, distance: 61.0
click at [140, 252] on div "Add another prescription Add new lab Update treatment notes Referral Ticket No …" at bounding box center [121, 114] width 160 height 313
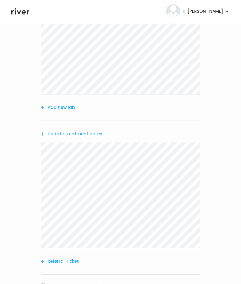
scroll to position [0, 0]
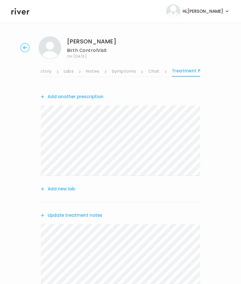
click at [82, 95] on button "Add another prescription" at bounding box center [72, 97] width 63 height 8
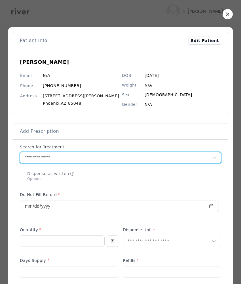
click at [73, 158] on input "text" at bounding box center [116, 157] width 192 height 11
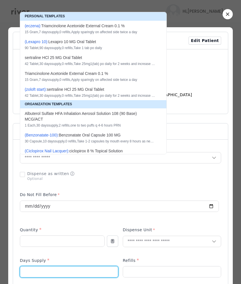
click at [29, 272] on input "number" at bounding box center [69, 272] width 98 height 11
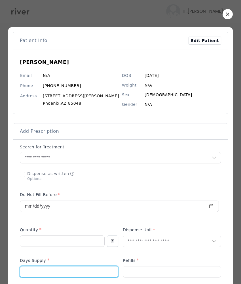
type input "*"
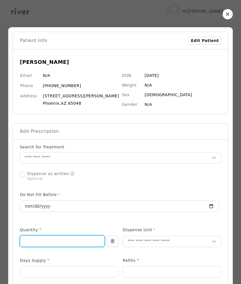
click at [49, 241] on input "number" at bounding box center [62, 241] width 84 height 11
type input "*"
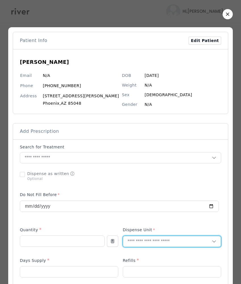
click at [177, 243] on input "text" at bounding box center [167, 241] width 89 height 11
type input "*"
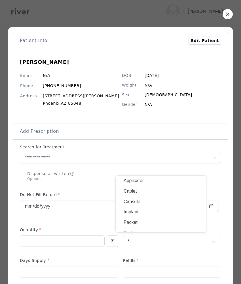
click at [140, 221] on p "Packet" at bounding box center [161, 223] width 75 height 8
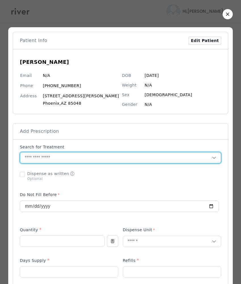
click at [43, 155] on input "text" at bounding box center [116, 157] width 192 height 11
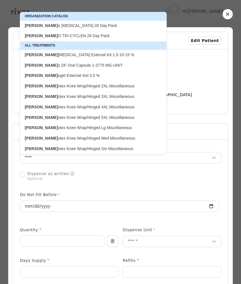
click at [73, 26] on p "Orth o MICRONOR 28 Day Pack" at bounding box center [90, 25] width 131 height 5
type input "**********"
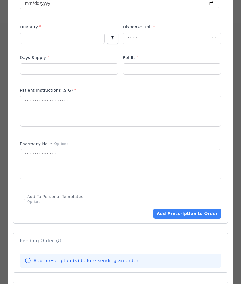
scroll to position [202, 0]
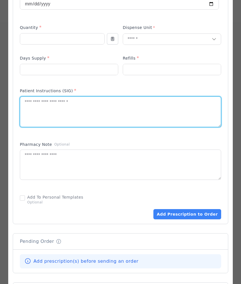
paste textarea "**********"
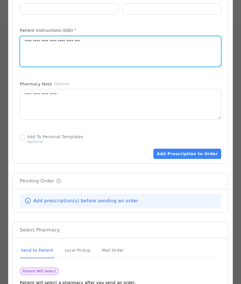
scroll to position [308, 0]
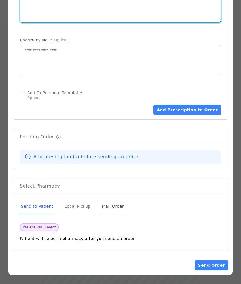
type textarea "**********"
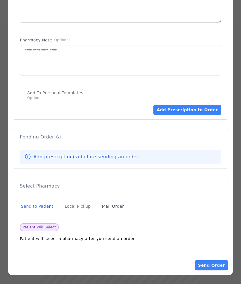
click at [114, 207] on div "Mail Order" at bounding box center [113, 206] width 24 height 15
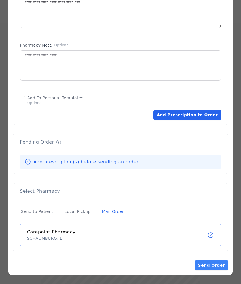
click at [164, 115] on button "Add Prescription to Order" at bounding box center [188, 115] width 68 height 10
click at [163, 113] on button "Add Prescription to Order" at bounding box center [188, 115] width 68 height 10
click at [194, 114] on button "Add Prescription to Order" at bounding box center [188, 115] width 68 height 10
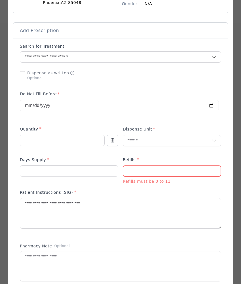
scroll to position [85, 0]
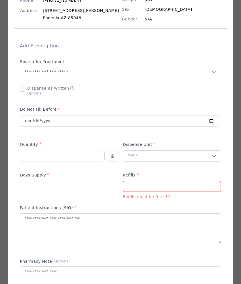
click at [142, 184] on input "number" at bounding box center [172, 186] width 97 height 11
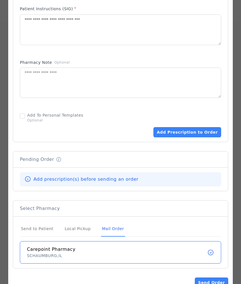
scroll to position [303, 0]
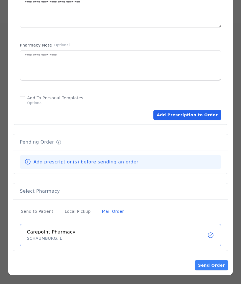
type input "*"
click at [175, 116] on button "Add Prescription to Order" at bounding box center [188, 115] width 68 height 10
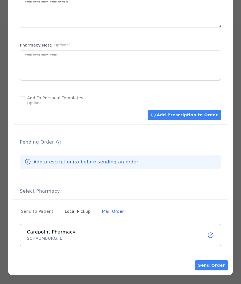
scroll to position [302, 0]
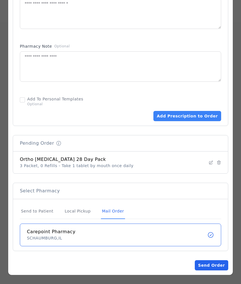
click at [197, 268] on button "Send Order" at bounding box center [212, 265] width 34 height 10
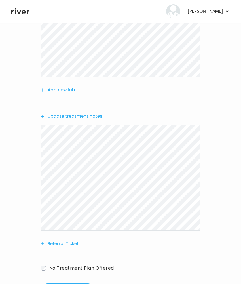
scroll to position [191, 0]
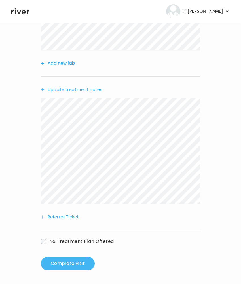
click at [78, 265] on button "Complete visit" at bounding box center [68, 264] width 54 height 14
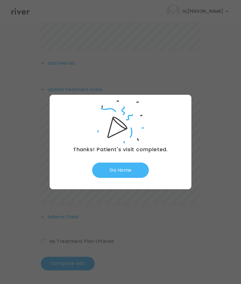
click at [128, 169] on button "Go Home" at bounding box center [120, 170] width 57 height 15
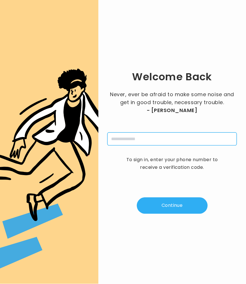
click at [129, 139] on input "tel" at bounding box center [173, 139] width 130 height 13
type input "**********"
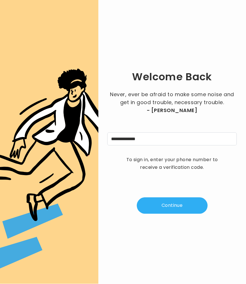
click at [173, 209] on button "Continue" at bounding box center [172, 206] width 71 height 16
type input "*"
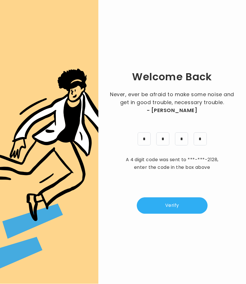
click at [176, 201] on button "Verify" at bounding box center [172, 206] width 71 height 16
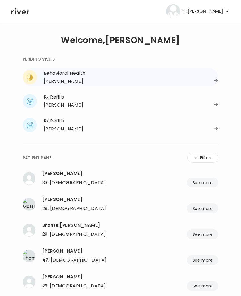
click at [72, 81] on div "[PERSON_NAME]" at bounding box center [63, 81] width 39 height 8
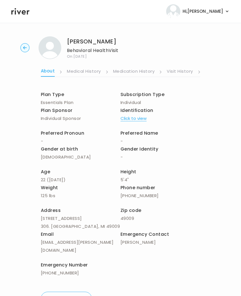
click at [177, 72] on link "Visit History" at bounding box center [180, 71] width 26 height 9
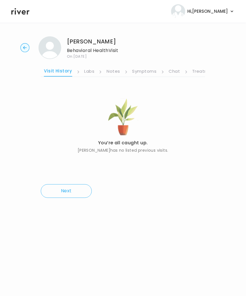
scroll to position [0, 142]
click at [130, 71] on link "Symptoms" at bounding box center [125, 71] width 24 height 9
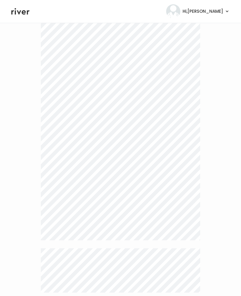
scroll to position [1743, 0]
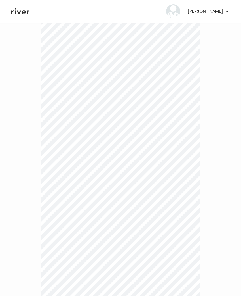
scroll to position [1175, 0]
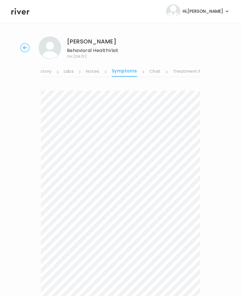
click at [183, 74] on link "Treatment Plan" at bounding box center [190, 71] width 35 height 9
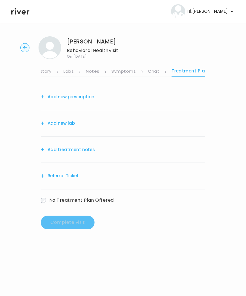
click at [69, 152] on button "Add treatment notes" at bounding box center [68, 150] width 54 height 8
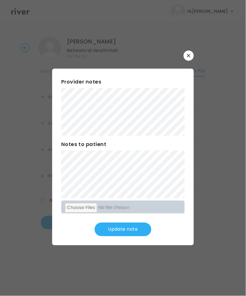
click at [112, 223] on button "Update note" at bounding box center [123, 230] width 57 height 14
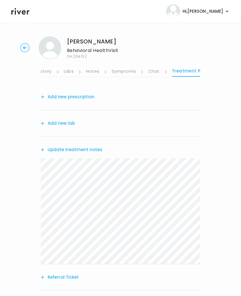
click at [153, 75] on link "Chat" at bounding box center [154, 71] width 11 height 9
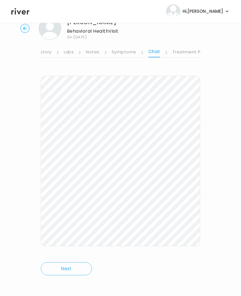
scroll to position [20, 0]
click at [28, 32] on icon "button" at bounding box center [24, 27] width 9 height 9
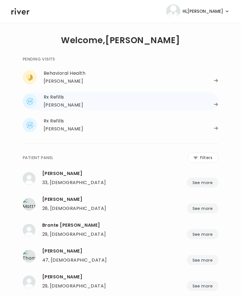
click at [59, 98] on div "Rx Refills" at bounding box center [131, 97] width 175 height 8
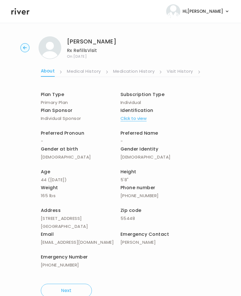
click at [179, 72] on link "Visit History" at bounding box center [180, 71] width 26 height 9
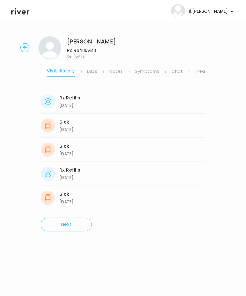
scroll to position [0, 142]
click at [119, 73] on link "Symptoms" at bounding box center [125, 71] width 24 height 9
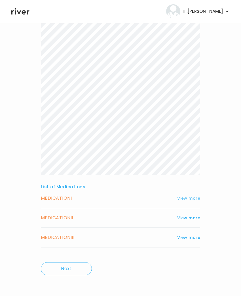
scroll to position [115, 0]
click at [190, 199] on button "View more" at bounding box center [188, 197] width 23 height 7
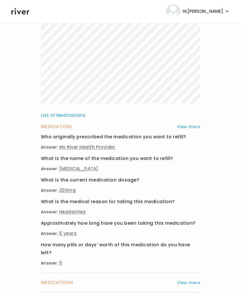
scroll to position [252, 0]
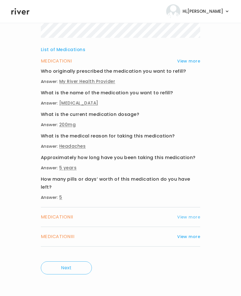
click at [190, 216] on button "View more" at bounding box center [188, 217] width 23 height 7
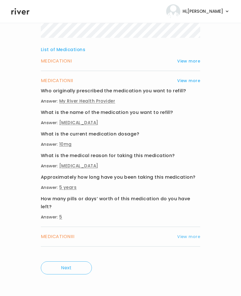
click at [194, 237] on button "View more" at bounding box center [188, 236] width 23 height 7
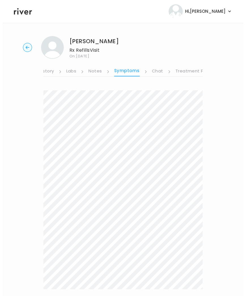
scroll to position [0, 0]
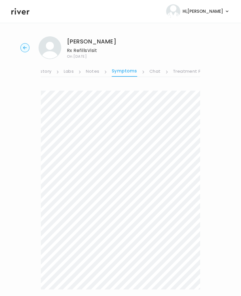
drag, startPoint x: 88, startPoint y: 70, endPoint x: 74, endPoint y: 70, distance: 14.8
click at [88, 70] on link "Notes" at bounding box center [92, 71] width 13 height 9
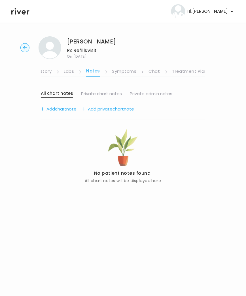
click at [53, 70] on li "Visit History" at bounding box center [43, 72] width 34 height 10
click at [49, 72] on link "Visit History" at bounding box center [39, 71] width 26 height 9
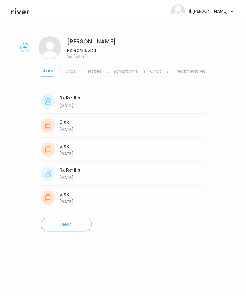
click at [71, 91] on div "Rx Refills [DATE] [DATE]" at bounding box center [123, 101] width 165 height 24
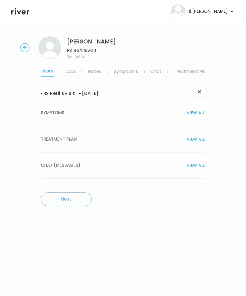
click at [59, 141] on span "TREATMENT PLAN" at bounding box center [59, 139] width 36 height 8
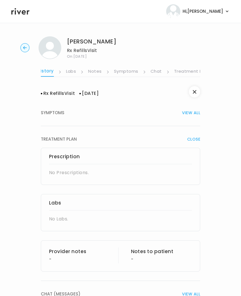
click at [96, 72] on link "Notes" at bounding box center [94, 71] width 13 height 9
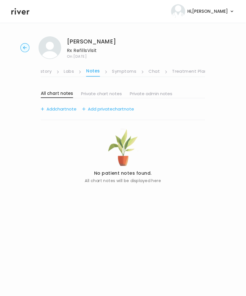
click at [132, 73] on link "Symptoms" at bounding box center [124, 71] width 24 height 9
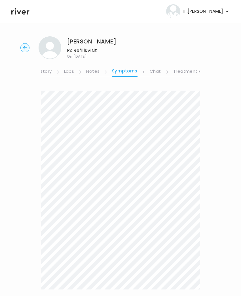
click at [43, 71] on link "Visit History" at bounding box center [39, 71] width 26 height 9
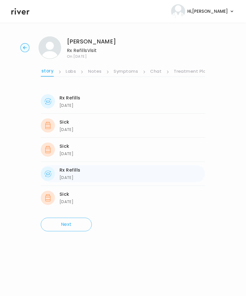
click at [66, 176] on div "[DATE]" at bounding box center [70, 177] width 21 height 7
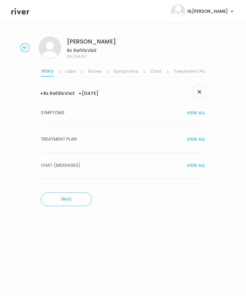
click at [62, 141] on span "TREATMENT PLAN" at bounding box center [59, 139] width 36 height 8
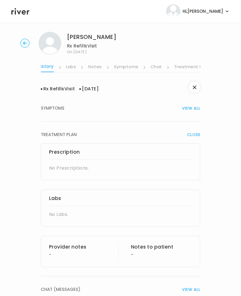
scroll to position [53, 0]
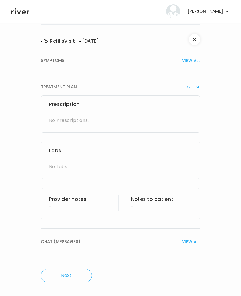
click at [52, 162] on div "Labs No Labs." at bounding box center [121, 160] width 160 height 37
click at [66, 202] on h3 "Provider notes" at bounding box center [79, 199] width 61 height 8
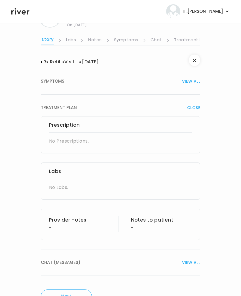
scroll to position [0, 0]
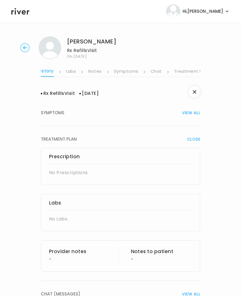
click at [179, 70] on link "Treatment Plan" at bounding box center [191, 71] width 35 height 9
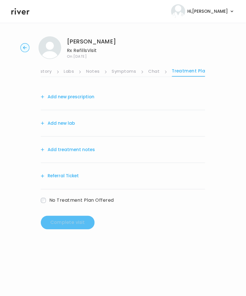
click at [126, 73] on link "Symptoms" at bounding box center [124, 71] width 24 height 9
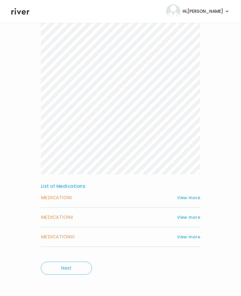
scroll to position [115, 0]
click at [193, 197] on button "View more" at bounding box center [188, 197] width 23 height 7
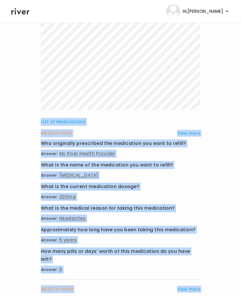
scroll to position [252, 0]
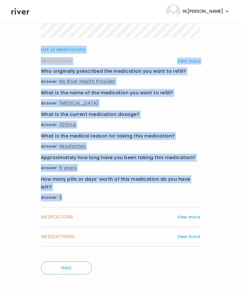
drag, startPoint x: 51, startPoint y: 89, endPoint x: 160, endPoint y: 202, distance: 157.1
click at [160, 202] on div "List of Medications MEDICATION I View more Who originally prescribed the medica…" at bounding box center [121, 57] width 160 height 450
click at [189, 217] on button "View more" at bounding box center [188, 217] width 23 height 7
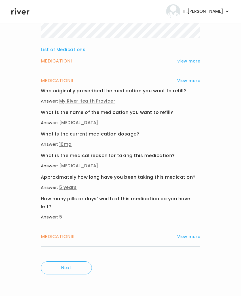
click at [37, 94] on div "[PERSON_NAME] Rx Refills Visit On: [DATE] About Medical History Medication Hist…" at bounding box center [120, 33] width 241 height 507
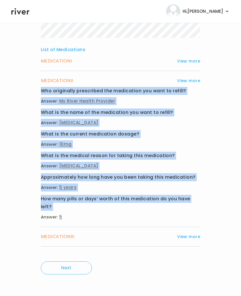
drag, startPoint x: 38, startPoint y: 90, endPoint x: 78, endPoint y: 212, distance: 128.3
click at [78, 212] on div "[PERSON_NAME] Rx Refills Visit On: [DATE] About Medical History Medication Hist…" at bounding box center [120, 33] width 241 height 507
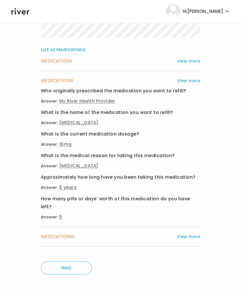
drag, startPoint x: 82, startPoint y: 217, endPoint x: 71, endPoint y: 216, distance: 11.1
click at [82, 217] on p "Answer: 5" at bounding box center [121, 217] width 160 height 8
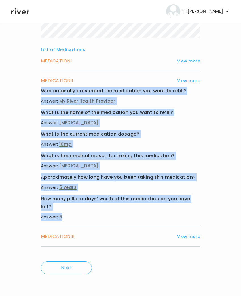
drag, startPoint x: 67, startPoint y: 220, endPoint x: 33, endPoint y: 91, distance: 133.8
click at [33, 91] on div "[PERSON_NAME] Rx Refills Visit On: [DATE] About Medical History Medication Hist…" at bounding box center [120, 33] width 241 height 507
copy div "Who originally prescribed the medication you want to refill? Answer: My River H…"
click at [185, 236] on button "View more" at bounding box center [188, 236] width 23 height 7
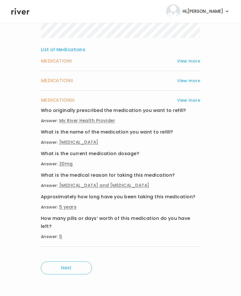
click at [73, 124] on p "Answer: My River Health Provider" at bounding box center [121, 121] width 160 height 8
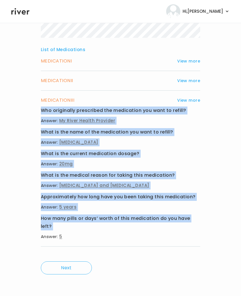
drag, startPoint x: 38, startPoint y: 107, endPoint x: 93, endPoint y: 225, distance: 130.1
click at [103, 232] on div "Alexie Leitner Rx Refills Visit On: 02 Oct 2025 About Medical History Medicatio…" at bounding box center [120, 33] width 241 height 507
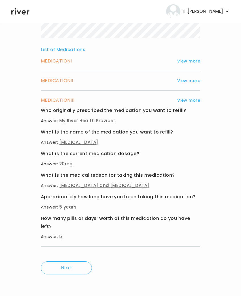
click at [66, 234] on p "Answer: 5" at bounding box center [121, 237] width 160 height 8
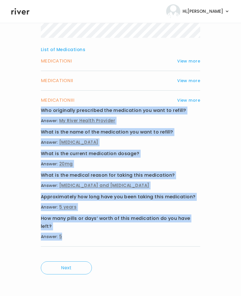
drag, startPoint x: 68, startPoint y: 237, endPoint x: 30, endPoint y: 113, distance: 129.4
click at [30, 113] on div "Alexie Leitner Rx Refills Visit On: 02 Oct 2025 About Medical History Medicatio…" at bounding box center [120, 33] width 241 height 507
copy div "Who originally prescribed the medication you want to refill? Answer: My River H…"
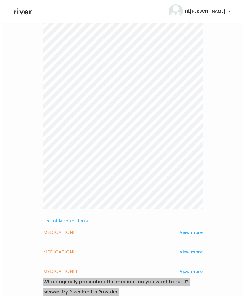
scroll to position [0, 0]
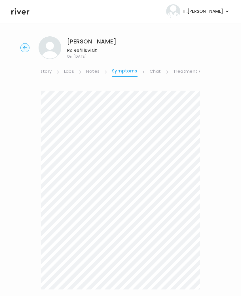
click at [66, 73] on link "Labs" at bounding box center [69, 71] width 10 height 9
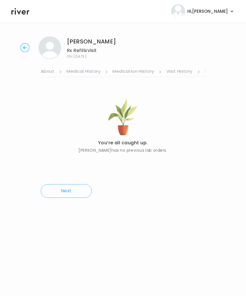
click at [53, 72] on link "About" at bounding box center [48, 71] width 14 height 9
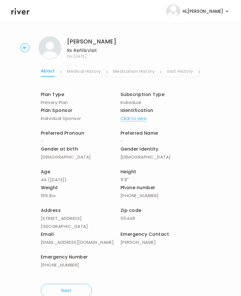
click at [184, 71] on link "Visit History" at bounding box center [180, 71] width 26 height 9
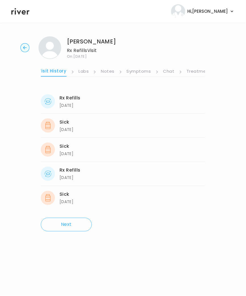
scroll to position [0, 142]
click at [180, 70] on link "Treatment Plan" at bounding box center [191, 71] width 35 height 9
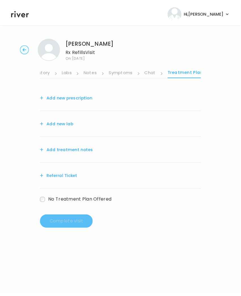
scroll to position [0, 141]
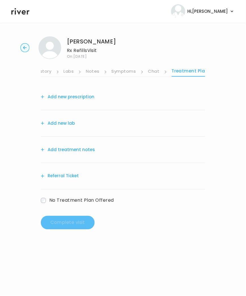
click at [75, 148] on button "Add treatment notes" at bounding box center [68, 150] width 54 height 8
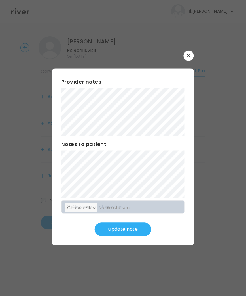
click at [133, 229] on button "Update note" at bounding box center [123, 230] width 57 height 14
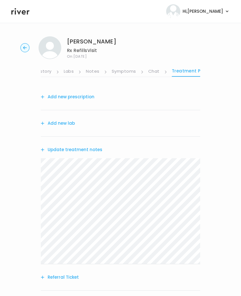
drag, startPoint x: 68, startPoint y: 124, endPoint x: 133, endPoint y: 121, distance: 64.5
click at [131, 122] on div "Add new lab" at bounding box center [121, 123] width 160 height 26
click at [89, 95] on button "Add new prescription" at bounding box center [68, 97] width 54 height 8
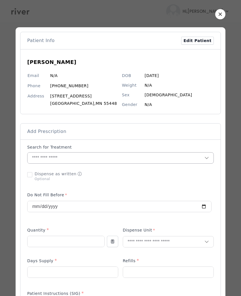
click at [51, 158] on input "text" at bounding box center [116, 157] width 177 height 11
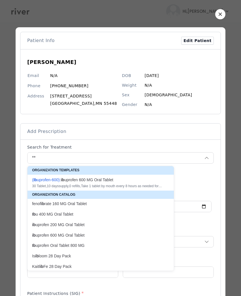
click at [80, 185] on div "30 Tablet , 10 days supply, 0 refills , Take 1 tablet by mouth every 8 hours as…" at bounding box center [97, 186] width 131 height 5
type input "**********"
type input "**"
type input "*"
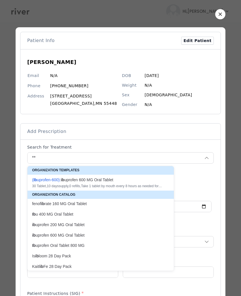
type textarea "**********"
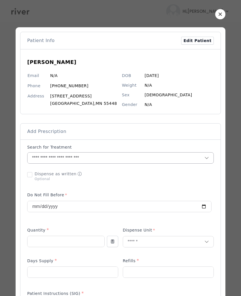
click at [53, 157] on input "**********" at bounding box center [110, 157] width 164 height 11
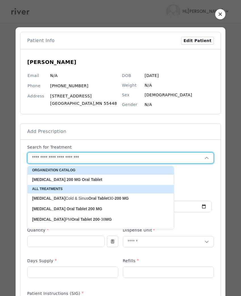
type input "**********"
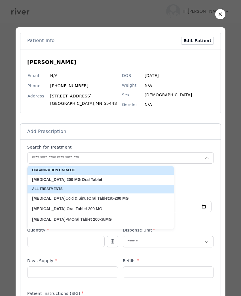
click at [91, 177] on strong "Tablet" at bounding box center [96, 179] width 11 height 5
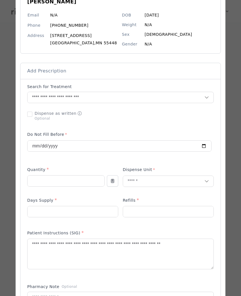
scroll to position [61, 0]
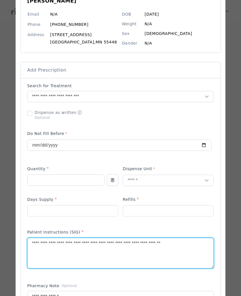
click at [91, 245] on textarea "**********" at bounding box center [121, 253] width 186 height 30
type textarea "**********"
click at [31, 182] on input "**" at bounding box center [66, 180] width 77 height 11
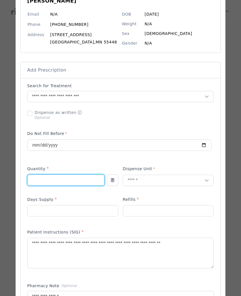
type input "**"
click at [88, 157] on p at bounding box center [119, 154] width 185 height 6
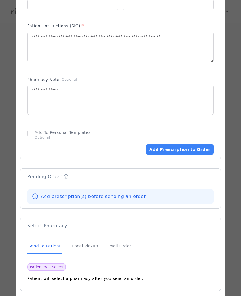
scroll to position [296, 0]
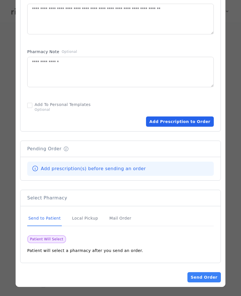
click at [177, 120] on button "Add Prescription to Order" at bounding box center [180, 121] width 68 height 10
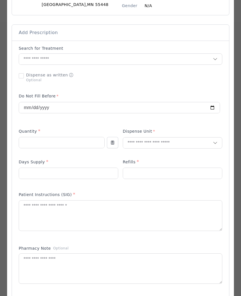
scroll to position [88, 0]
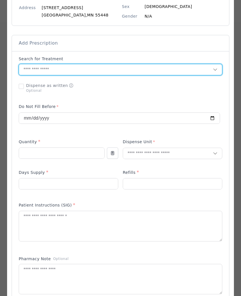
click at [39, 72] on input "text" at bounding box center [116, 69] width 194 height 11
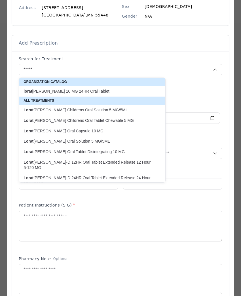
click at [79, 89] on p "lorat adine 10 MG 24HR Oral Tablet" at bounding box center [89, 91] width 131 height 5
type input "**********"
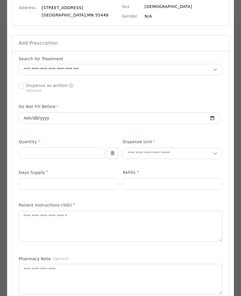
click at [50, 162] on p at bounding box center [62, 162] width 86 height 6
click at [53, 153] on input "number" at bounding box center [61, 153] width 85 height 11
type input "**"
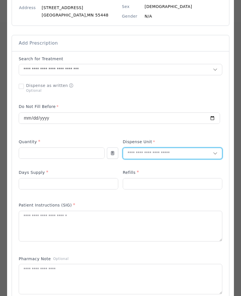
click at [151, 154] on input "text" at bounding box center [168, 153] width 90 height 11
type input "**"
click at [134, 166] on p "Tablet" at bounding box center [172, 166] width 83 height 8
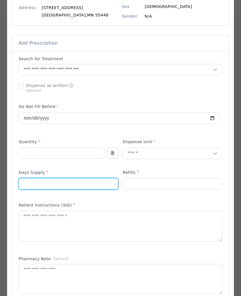
click at [41, 182] on input "number" at bounding box center [68, 183] width 99 height 11
type input "**"
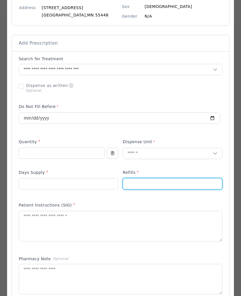
click at [145, 181] on input "number" at bounding box center [172, 183] width 99 height 11
type input "*"
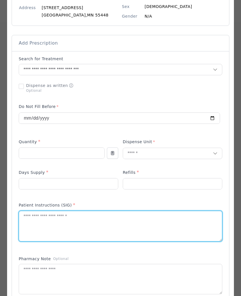
click at [110, 228] on textarea at bounding box center [120, 226] width 203 height 30
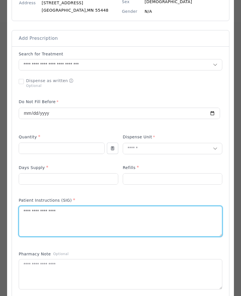
scroll to position [94, 0]
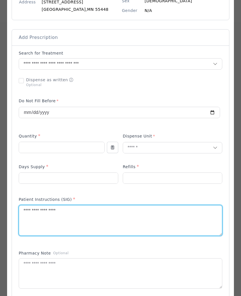
drag, startPoint x: 50, startPoint y: 212, endPoint x: 73, endPoint y: 214, distance: 23.1
click at [71, 214] on textarea "**********" at bounding box center [120, 220] width 203 height 30
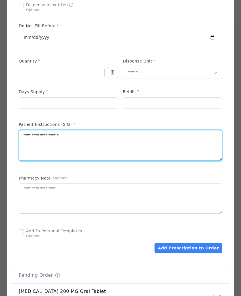
scroll to position [256, 0]
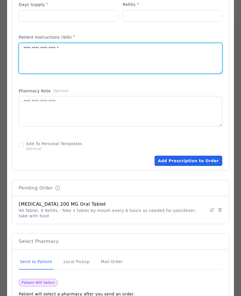
type textarea "**********"
click at [197, 159] on button "Add Prescription to Order" at bounding box center [189, 161] width 68 height 10
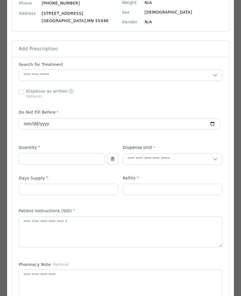
scroll to position [47, 0]
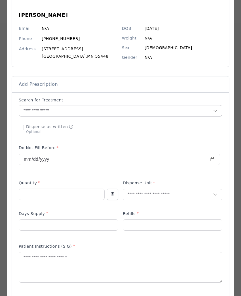
click at [35, 113] on input "text" at bounding box center [116, 110] width 194 height 11
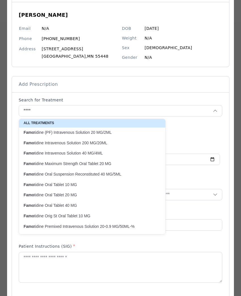
click at [43, 196] on p "Famo tidine Oral Tablet 20 MG" at bounding box center [89, 194] width 131 height 5
type input "**********"
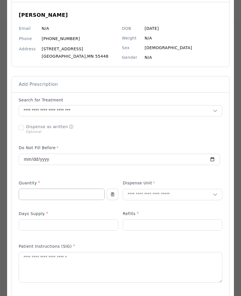
click at [65, 193] on input "number" at bounding box center [61, 194] width 85 height 11
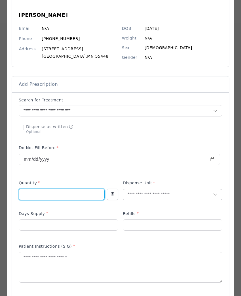
type input "**"
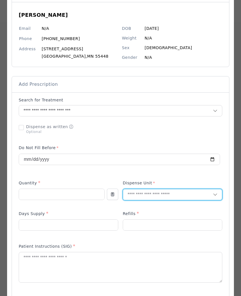
click at [147, 196] on input "text" at bounding box center [168, 194] width 90 height 11
type input "*"
type input "**"
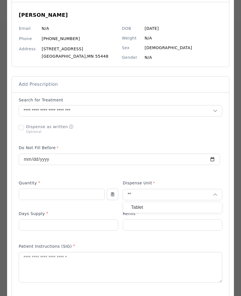
click at [149, 205] on p "Tablet" at bounding box center [172, 207] width 83 height 8
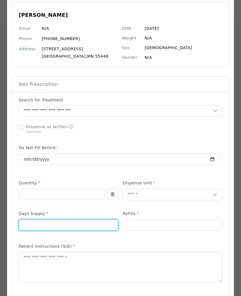
click at [33, 223] on input "number" at bounding box center [68, 225] width 99 height 11
type input "**"
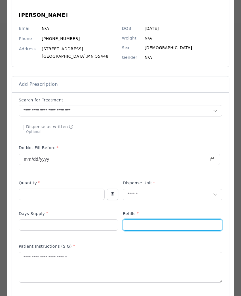
click at [159, 229] on input "number" at bounding box center [172, 225] width 99 height 11
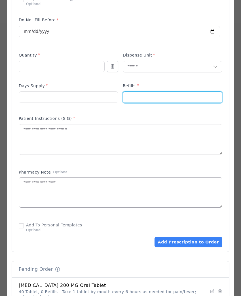
scroll to position [174, 0]
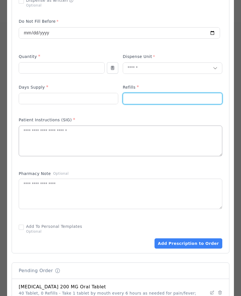
type input "*"
click at [43, 149] on textarea at bounding box center [120, 141] width 203 height 30
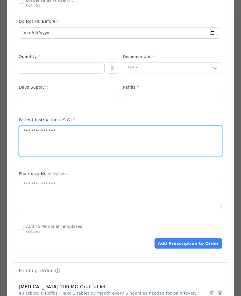
type textarea "**********"
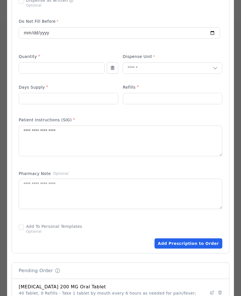
click at [174, 243] on button "Add Prescription to Order" at bounding box center [189, 243] width 68 height 10
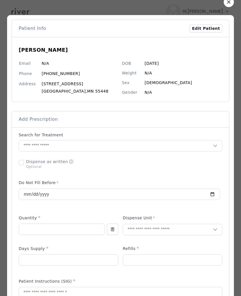
scroll to position [50, 0]
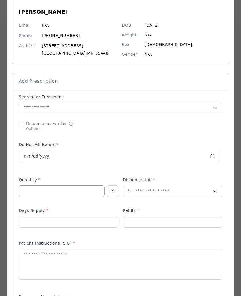
click at [32, 195] on input "number" at bounding box center [61, 191] width 85 height 11
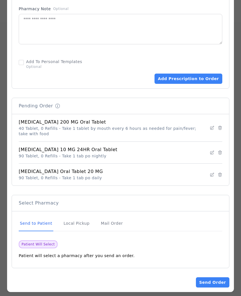
scroll to position [344, 0]
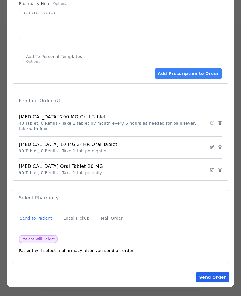
click at [208, 280] on button "Send Order" at bounding box center [213, 277] width 34 height 10
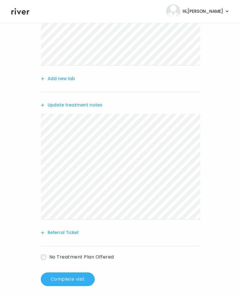
scroll to position [251, 0]
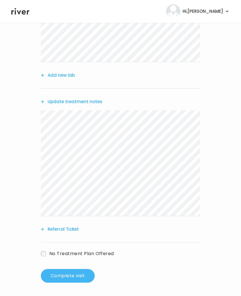
drag, startPoint x: 80, startPoint y: 280, endPoint x: 86, endPoint y: 280, distance: 6.0
click at [86, 280] on button "Complete visit" at bounding box center [68, 276] width 54 height 14
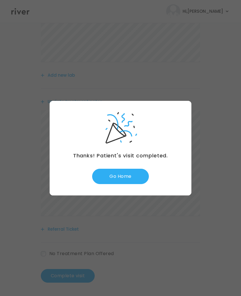
click at [125, 165] on div "Thanks! Patient's visit completed. Go Home" at bounding box center [121, 148] width 142 height 95
click at [128, 186] on div "Thanks! Patient's visit completed. Go Home" at bounding box center [121, 148] width 142 height 95
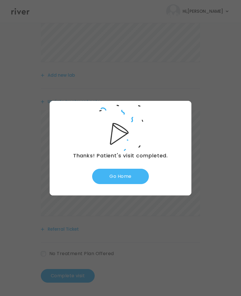
click at [129, 175] on button "Go Home" at bounding box center [120, 176] width 57 height 15
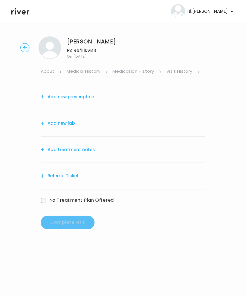
click at [177, 71] on link "Visit History" at bounding box center [180, 71] width 26 height 9
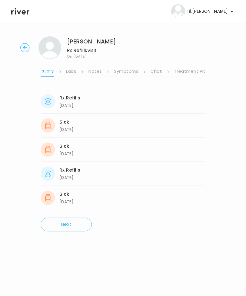
scroll to position [0, 142]
click at [193, 73] on link "Treatment Plan" at bounding box center [191, 71] width 35 height 9
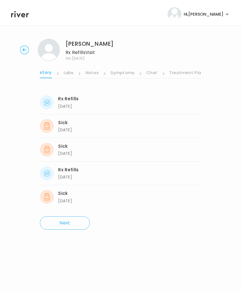
scroll to position [0, 141]
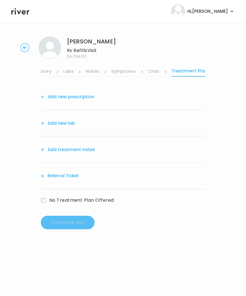
click at [149, 72] on link "Chat" at bounding box center [154, 71] width 11 height 9
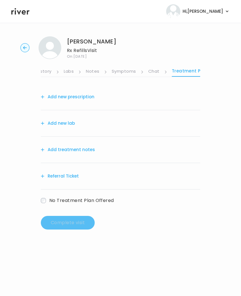
scroll to position [0, 141]
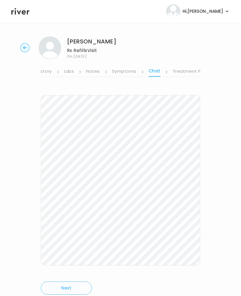
click at [132, 75] on link "Symptoms" at bounding box center [124, 71] width 24 height 9
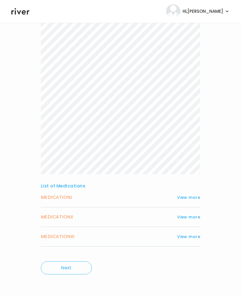
scroll to position [114, 0]
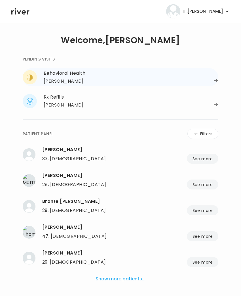
click at [69, 78] on div "[PERSON_NAME]" at bounding box center [63, 81] width 39 height 8
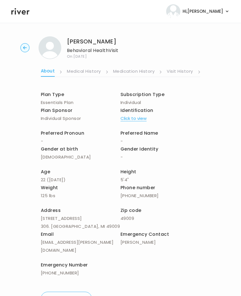
click at [178, 70] on link "Visit History" at bounding box center [180, 71] width 26 height 9
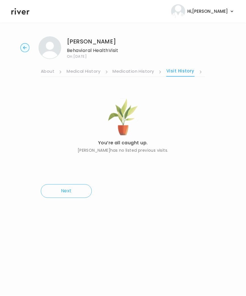
click at [12, 10] on icon at bounding box center [20, 11] width 18 height 9
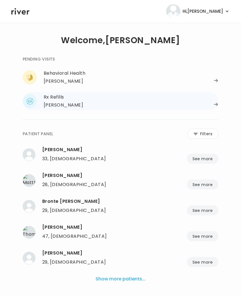
click at [65, 100] on div "Rx Refills" at bounding box center [131, 97] width 175 height 8
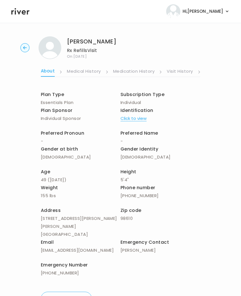
click at [185, 71] on link "Visit History" at bounding box center [180, 71] width 26 height 9
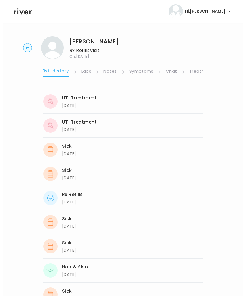
scroll to position [0, 142]
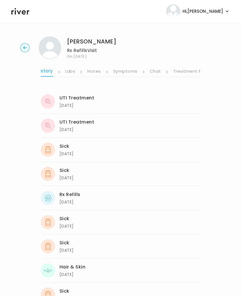
click at [187, 72] on link "Treatment Plan" at bounding box center [191, 71] width 35 height 9
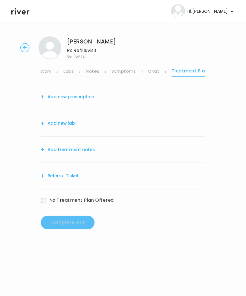
click at [125, 68] on link "Symptoms" at bounding box center [124, 71] width 24 height 9
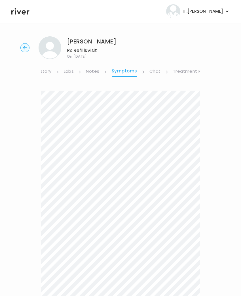
click at [153, 71] on link "Chat" at bounding box center [155, 71] width 11 height 9
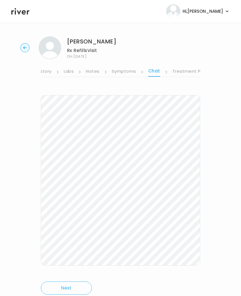
scroll to position [20, 0]
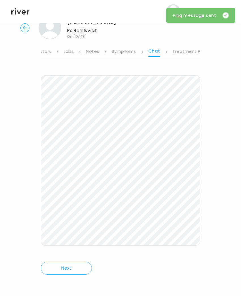
click at [24, 29] on circle "button" at bounding box center [25, 28] width 9 height 9
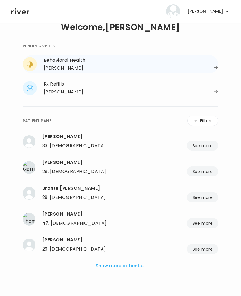
click at [47, 61] on div "Behavioral Health" at bounding box center [131, 60] width 175 height 8
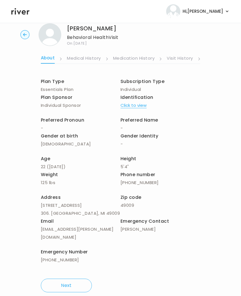
scroll to position [15, 0]
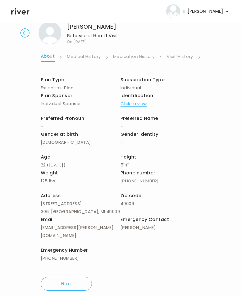
click at [185, 57] on link "Visit History" at bounding box center [180, 57] width 26 height 9
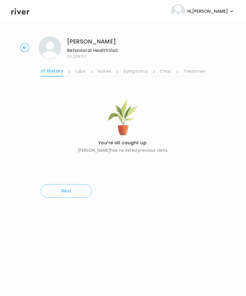
scroll to position [0, 142]
click at [193, 72] on link "Treatment Plan" at bounding box center [191, 71] width 35 height 9
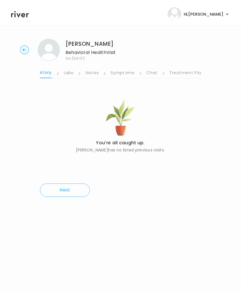
scroll to position [0, 141]
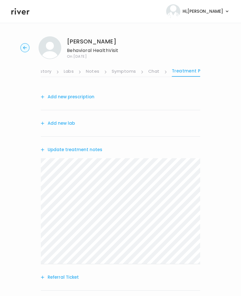
click at [155, 71] on link "Chat" at bounding box center [154, 71] width 11 height 9
